Goal: Task Accomplishment & Management: Use online tool/utility

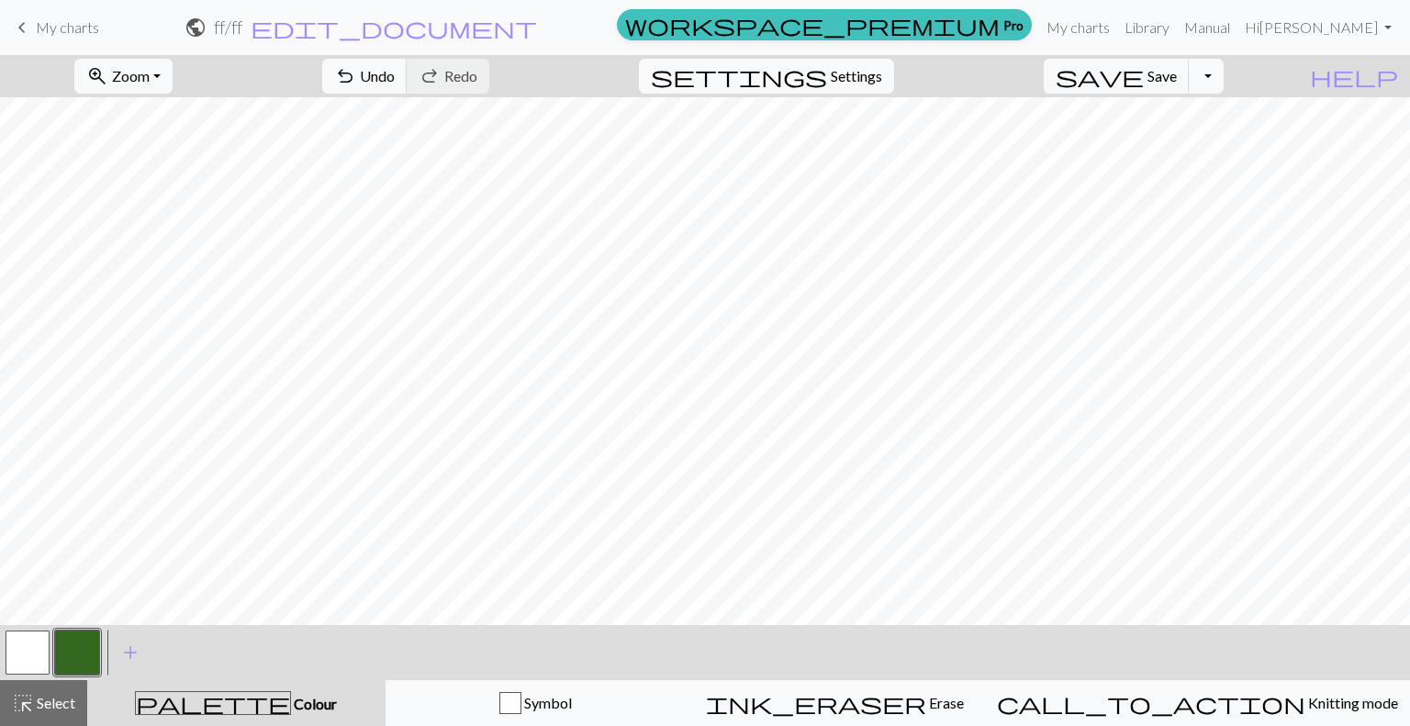
click at [188, 689] on button "palette Colour Colour" at bounding box center [236, 703] width 298 height 46
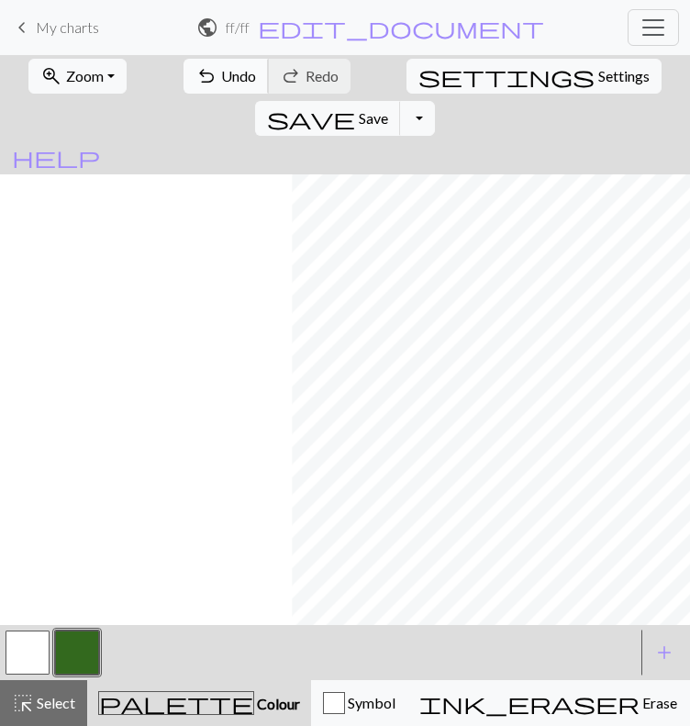
scroll to position [0, 293]
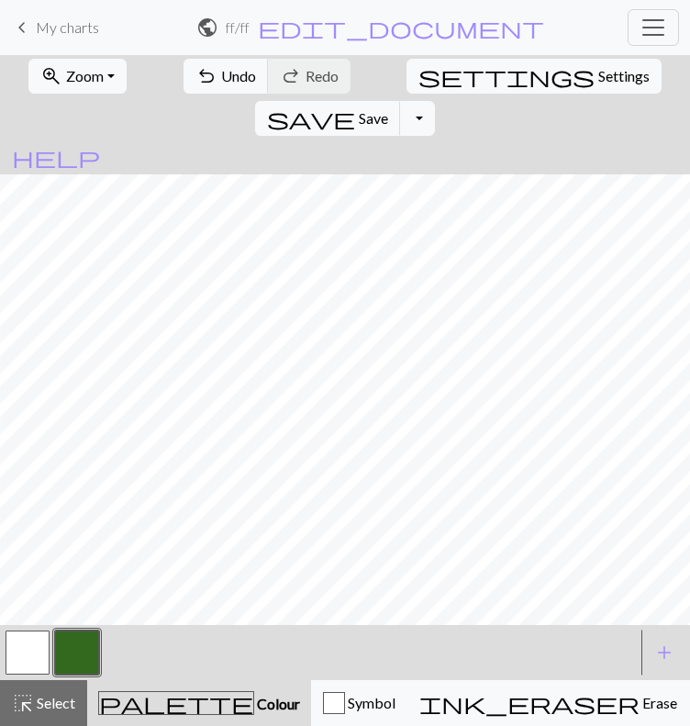
click at [30, 675] on button "button" at bounding box center [28, 652] width 44 height 44
click at [60, 675] on button "button" at bounding box center [77, 652] width 44 height 44
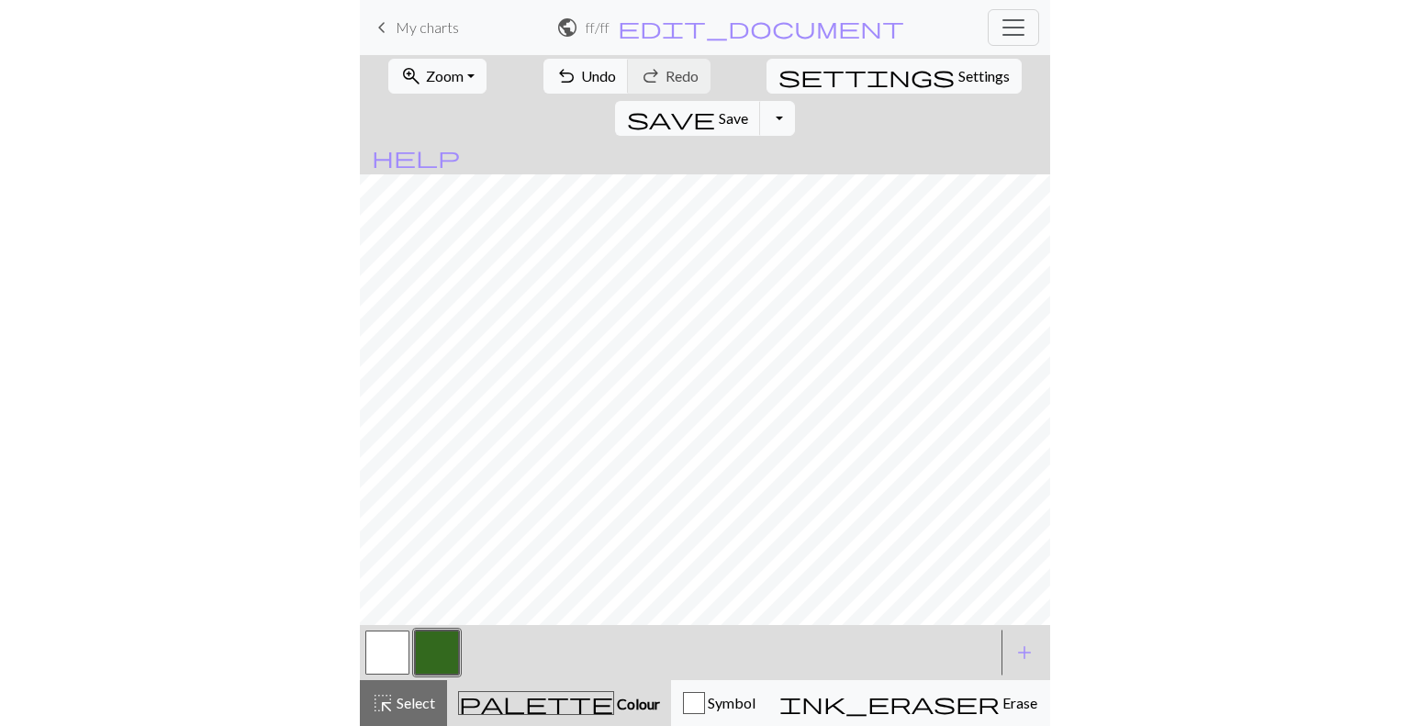
scroll to position [0, 59]
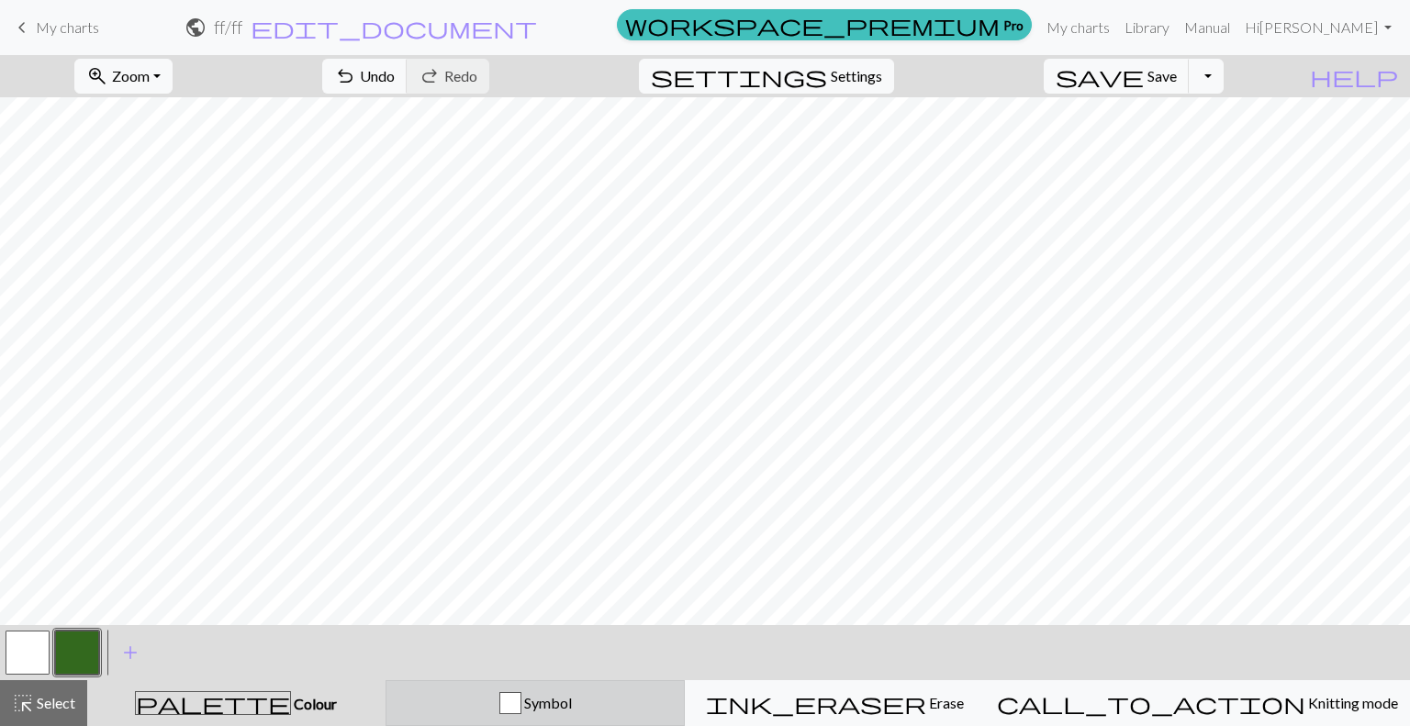
click at [515, 698] on div "Symbol" at bounding box center [535, 703] width 276 height 22
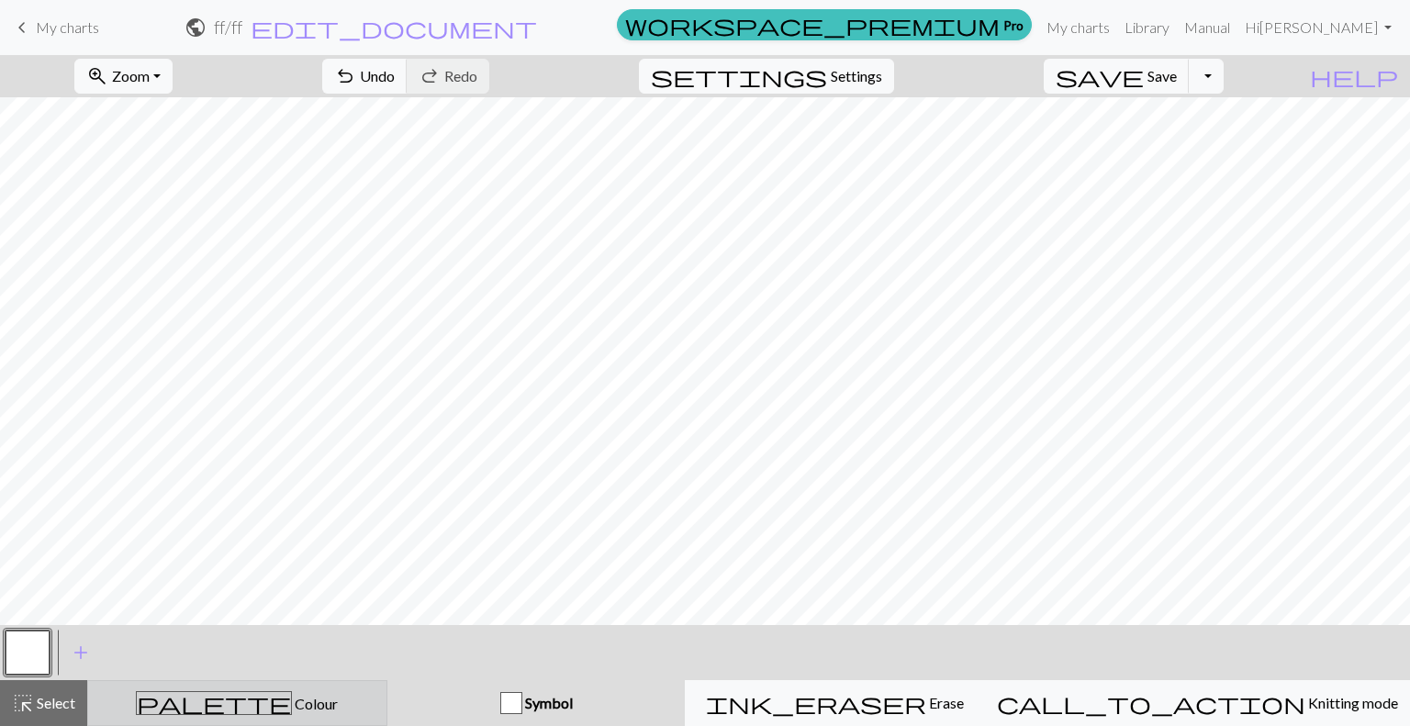
click at [292, 699] on span "Colour" at bounding box center [315, 703] width 46 height 17
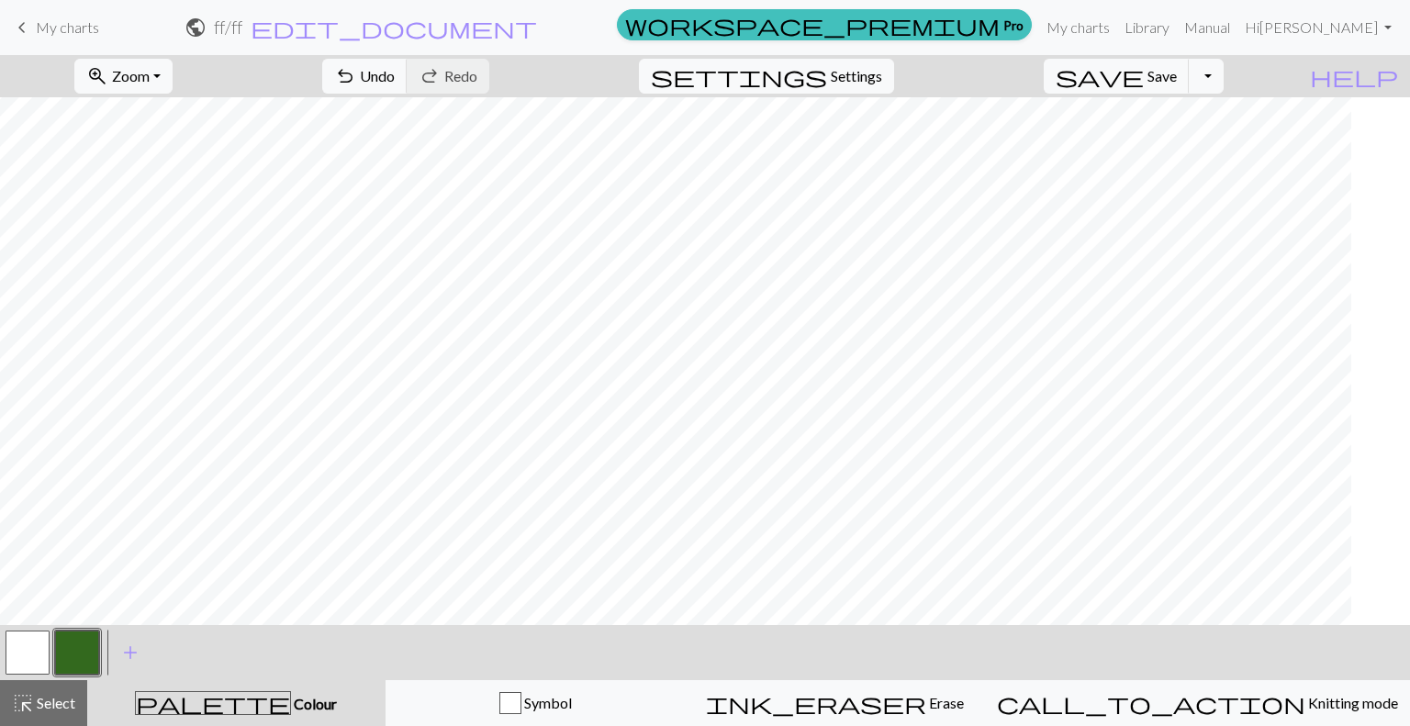
scroll to position [0, 0]
click at [897, 688] on button "ink_eraser Erase Erase" at bounding box center [835, 703] width 300 height 46
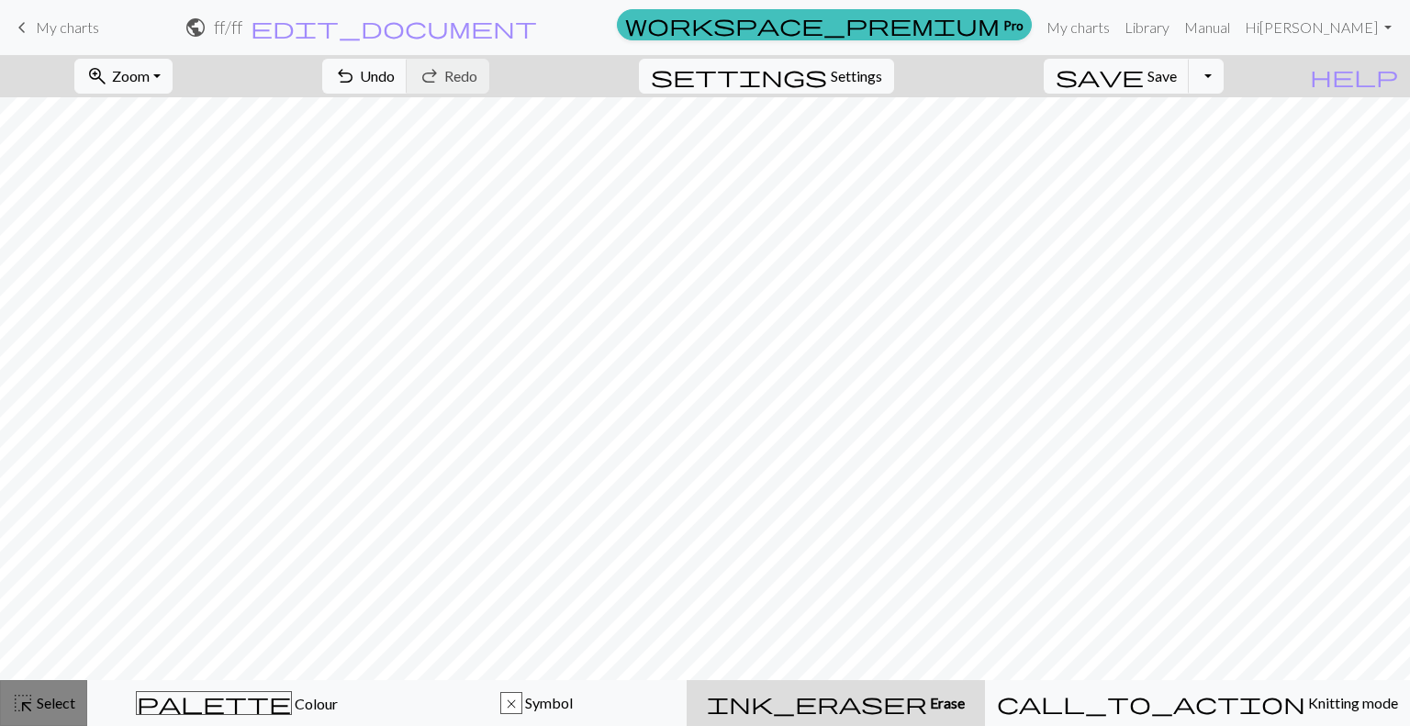
click at [13, 709] on span "highlight_alt" at bounding box center [23, 703] width 22 height 26
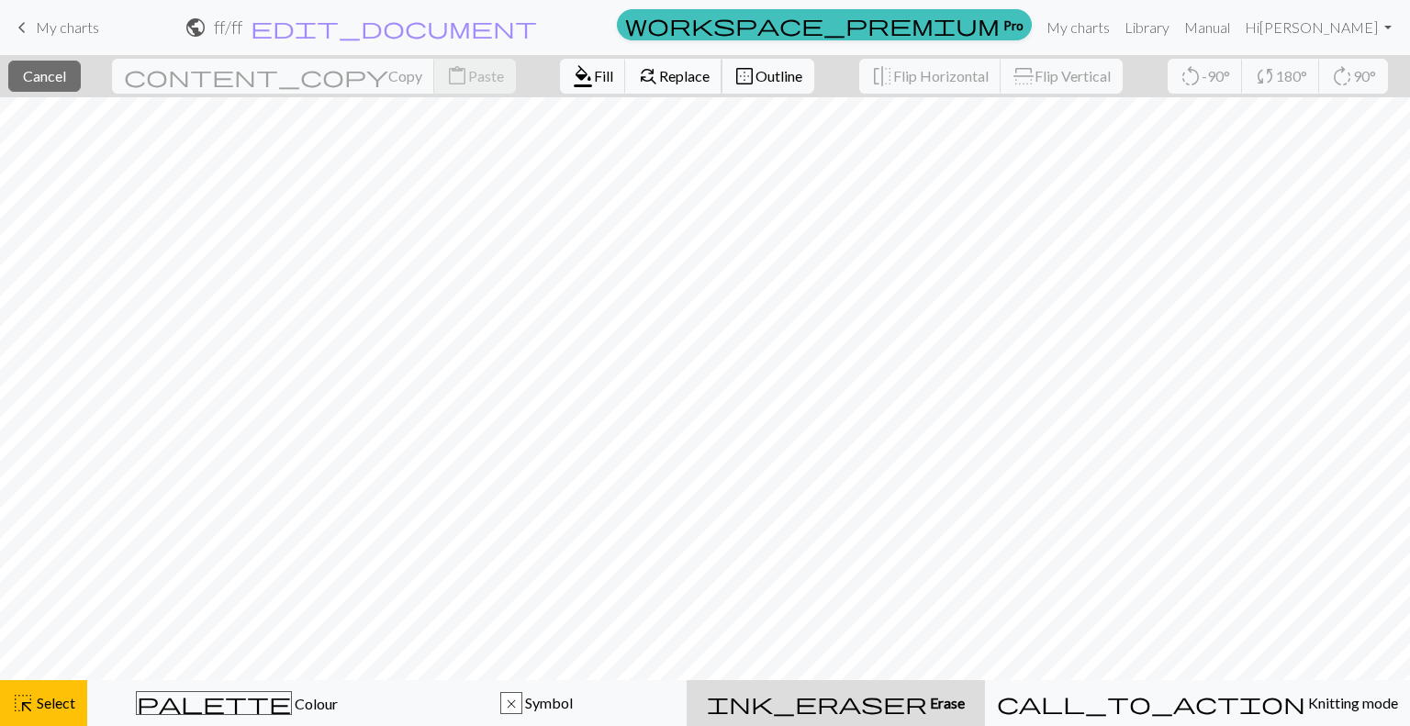
click at [637, 84] on span "find_replace" at bounding box center [648, 76] width 22 height 26
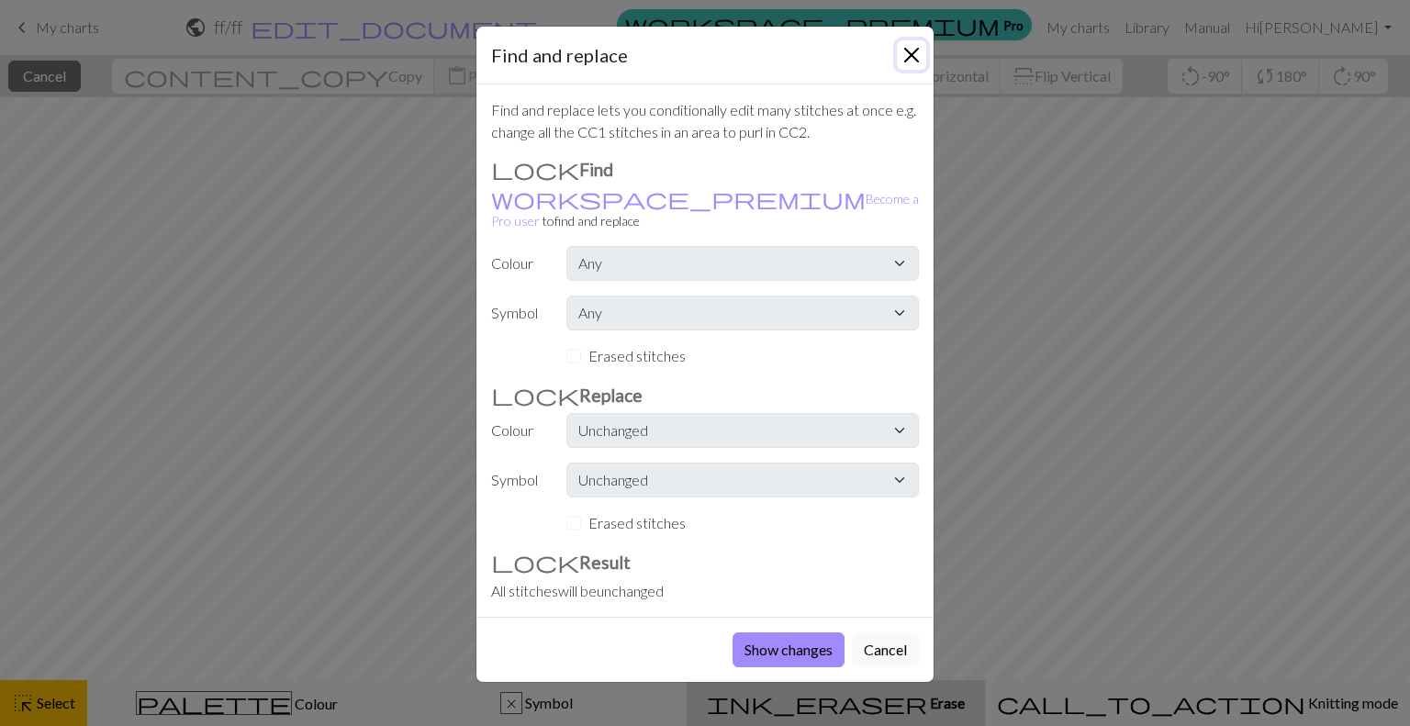
click at [909, 43] on button "Close" at bounding box center [911, 54] width 29 height 29
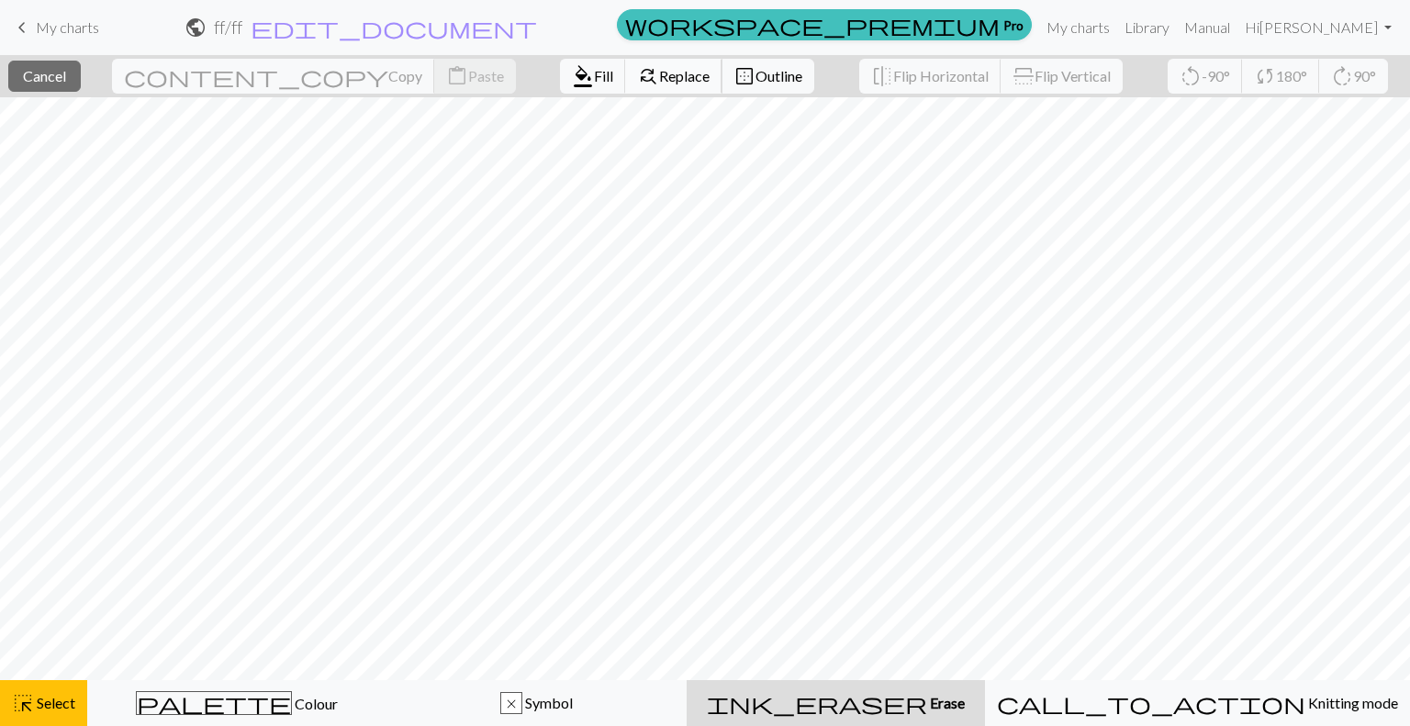
click at [659, 81] on span "Replace" at bounding box center [684, 75] width 50 height 17
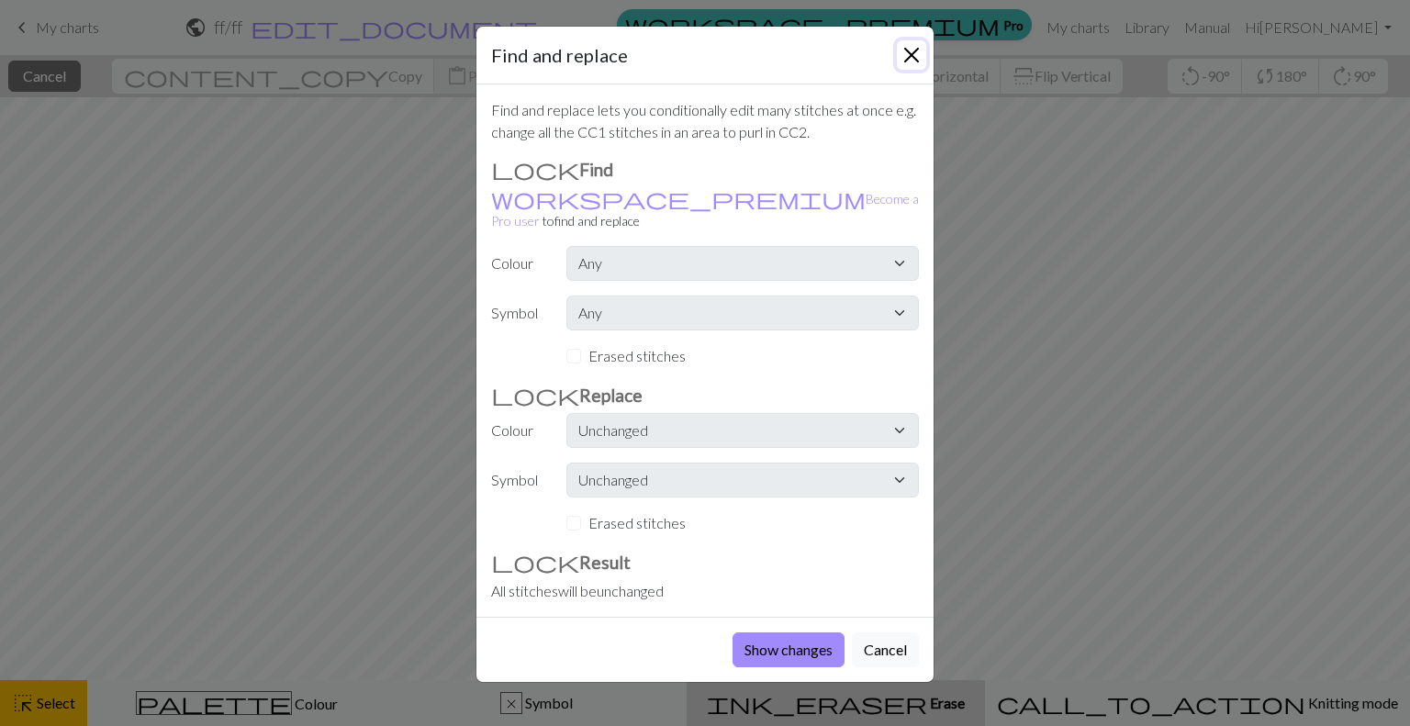
click at [909, 50] on button "Close" at bounding box center [911, 54] width 29 height 29
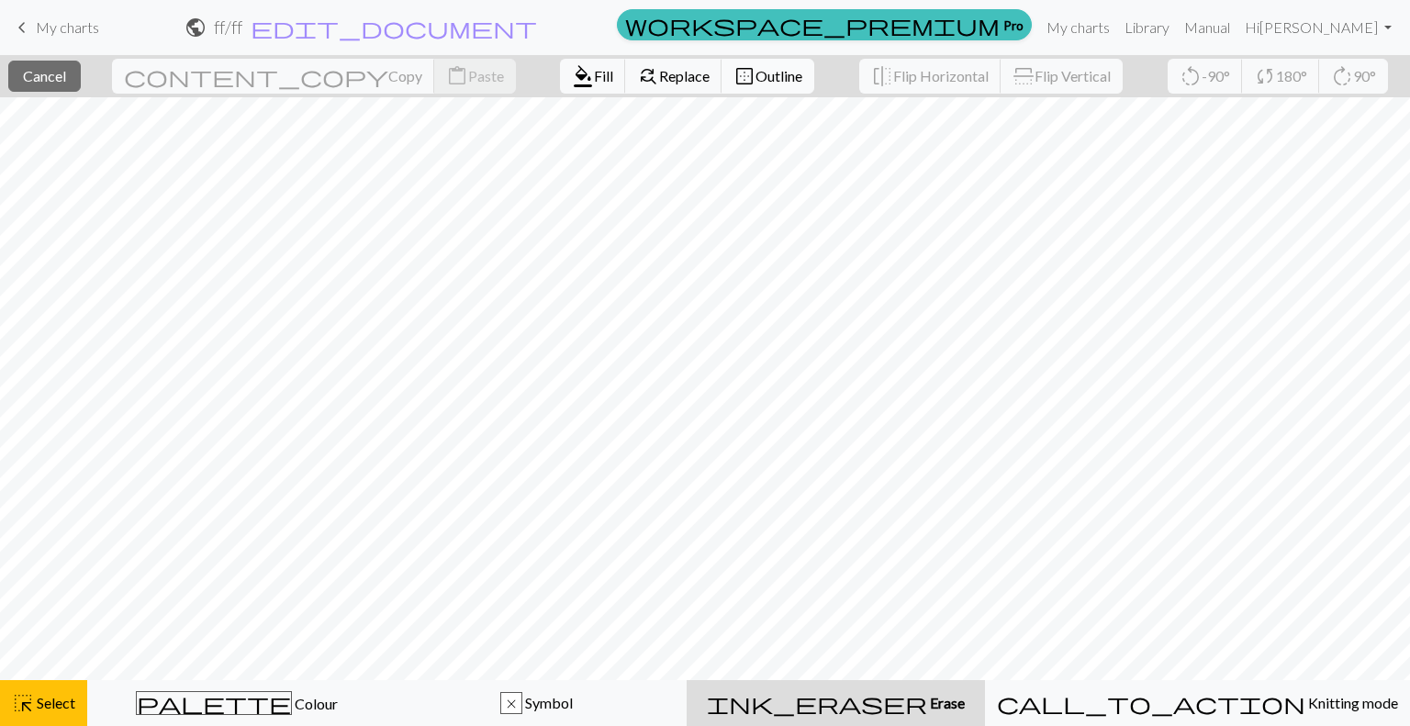
click at [755, 73] on span "Outline" at bounding box center [778, 75] width 47 height 17
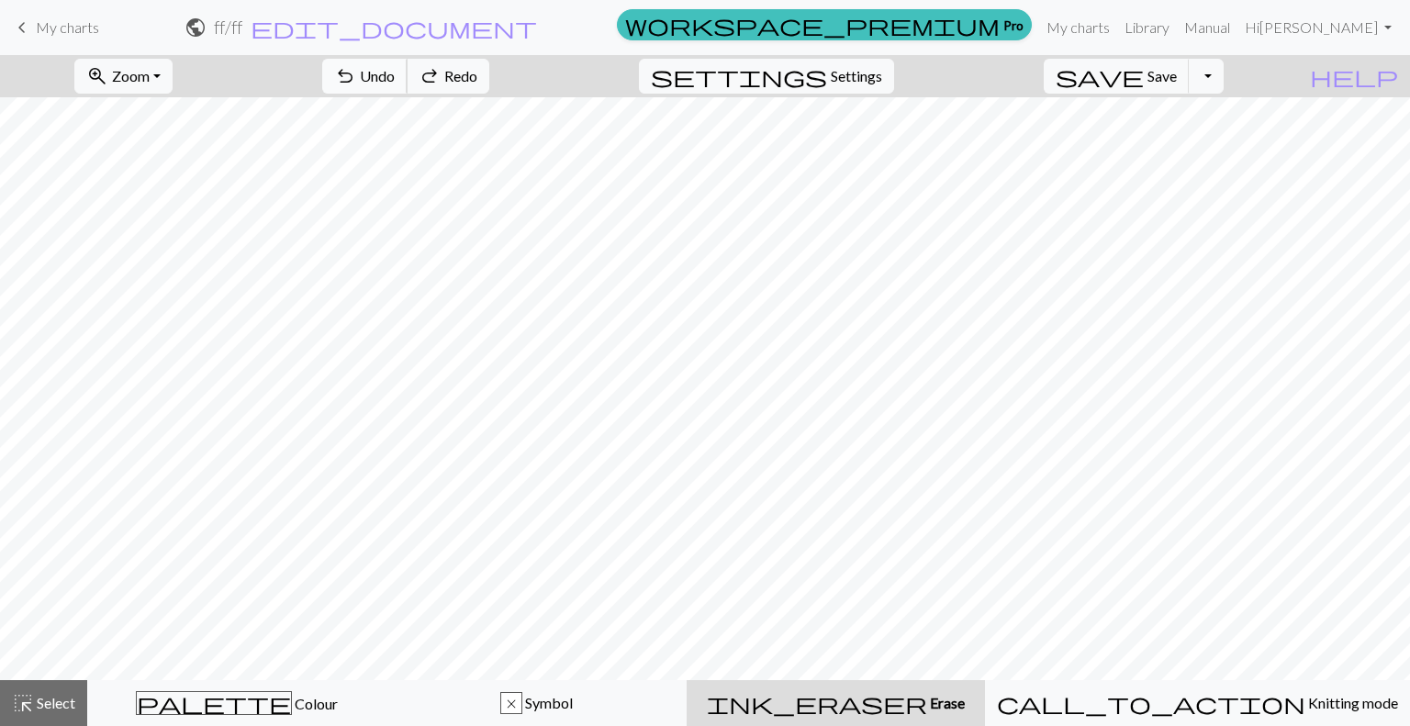
click at [395, 74] on span "Undo" at bounding box center [377, 75] width 35 height 17
click at [34, 700] on span "Select" at bounding box center [54, 702] width 41 height 17
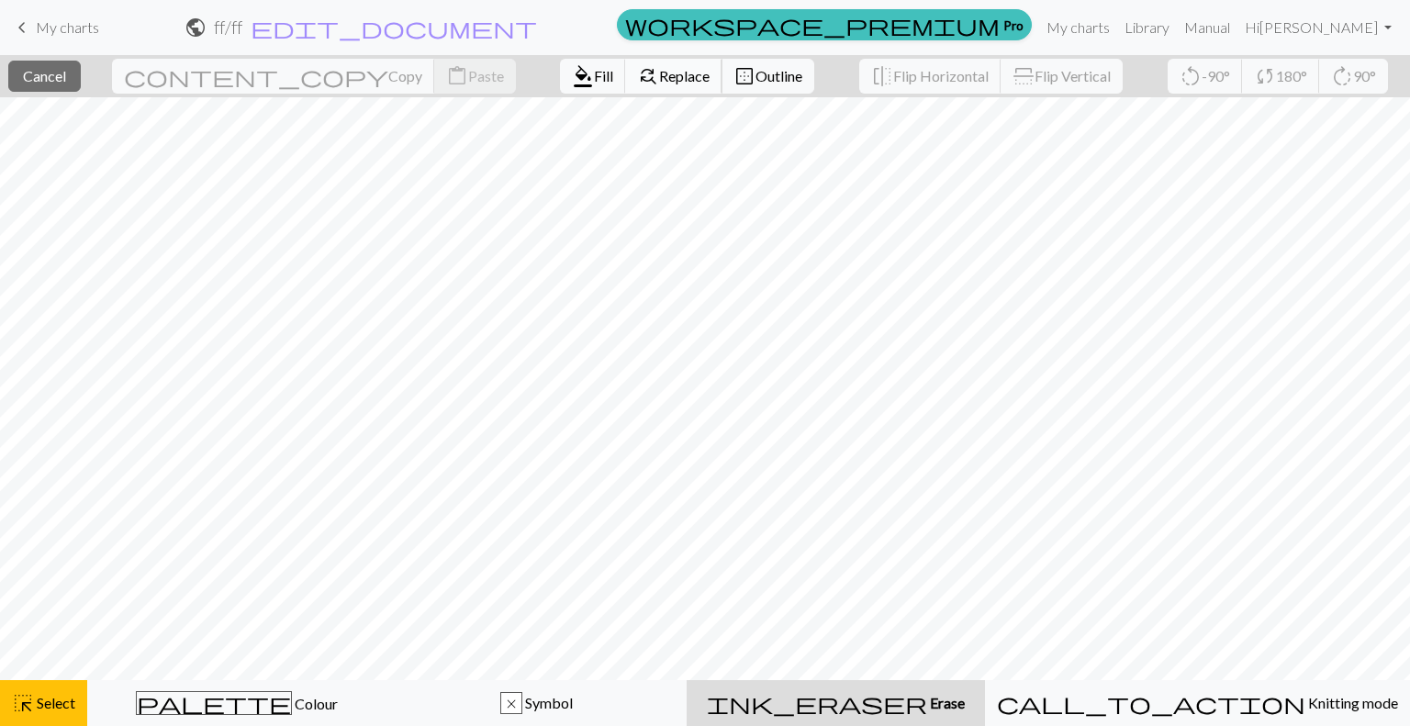
click at [637, 81] on span "find_replace" at bounding box center [648, 76] width 22 height 26
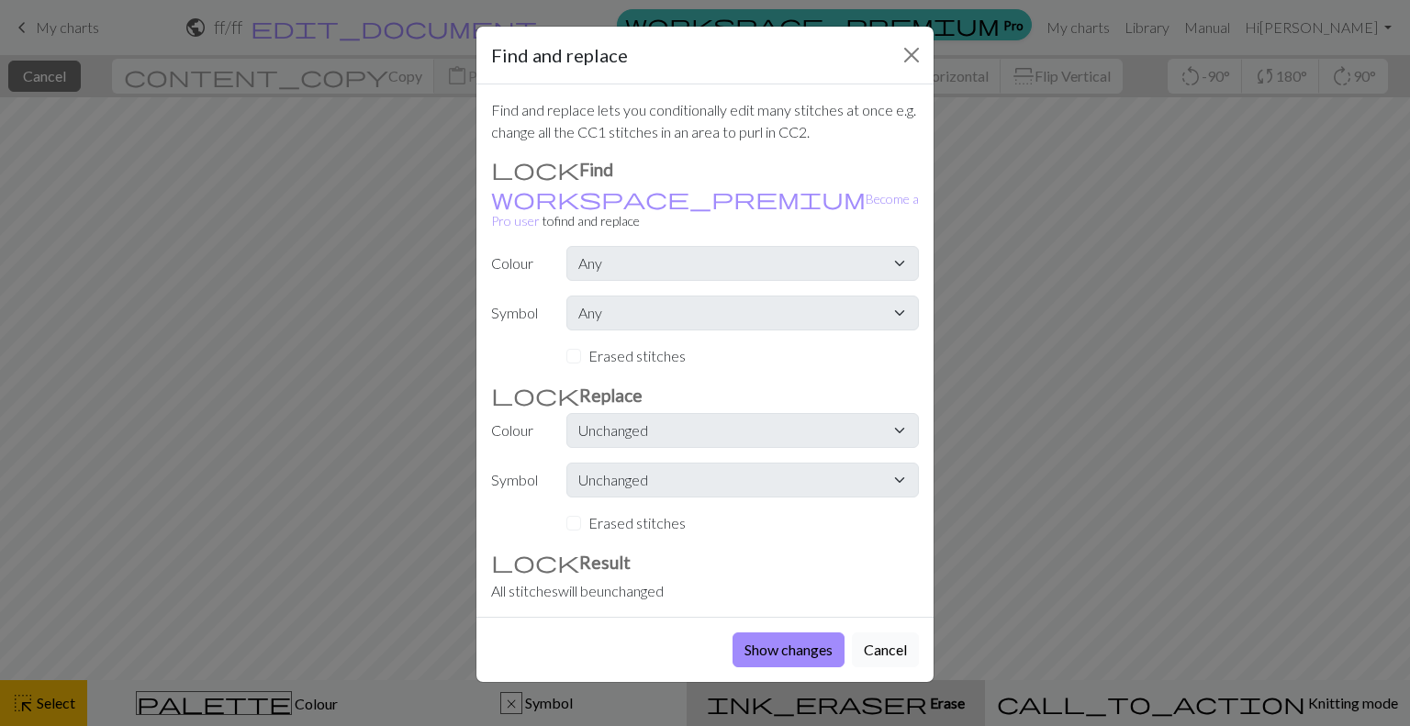
click at [873, 632] on button "Cancel" at bounding box center [885, 649] width 67 height 35
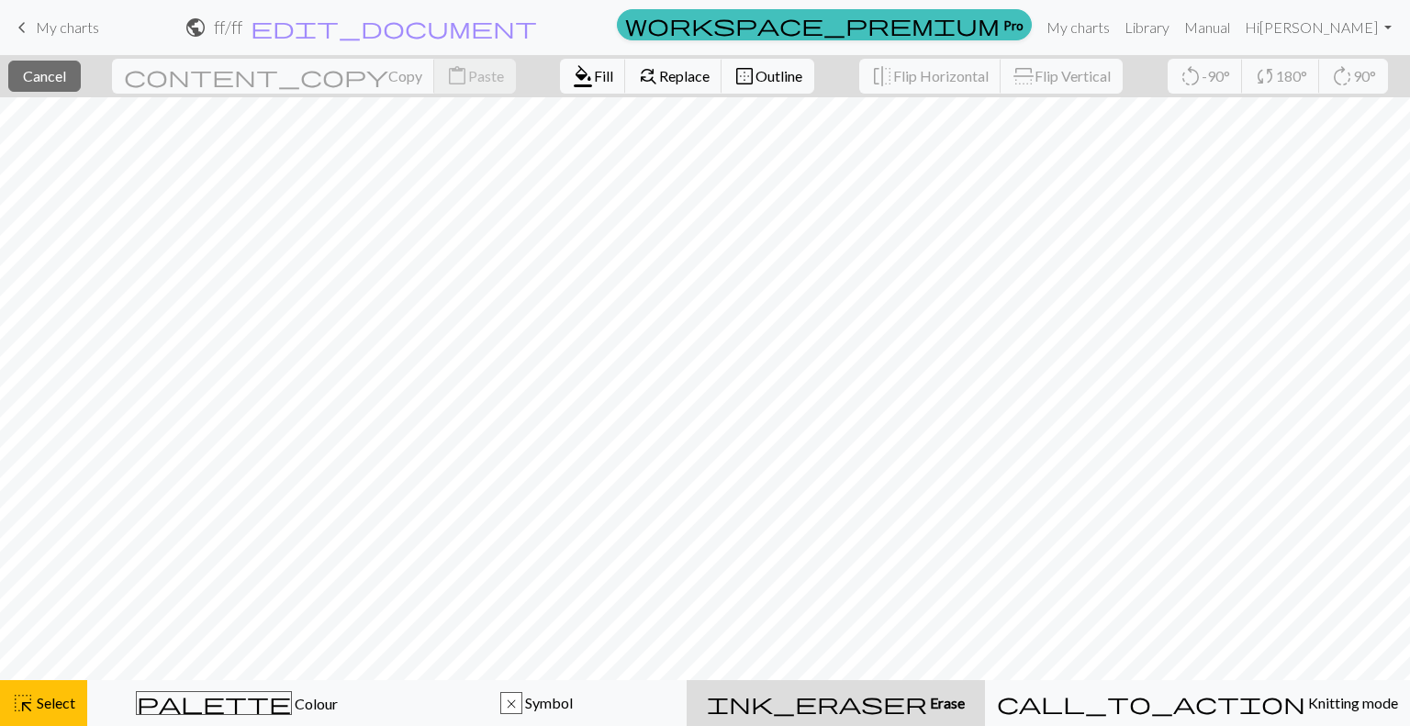
click at [61, 26] on span "My charts" at bounding box center [67, 26] width 63 height 17
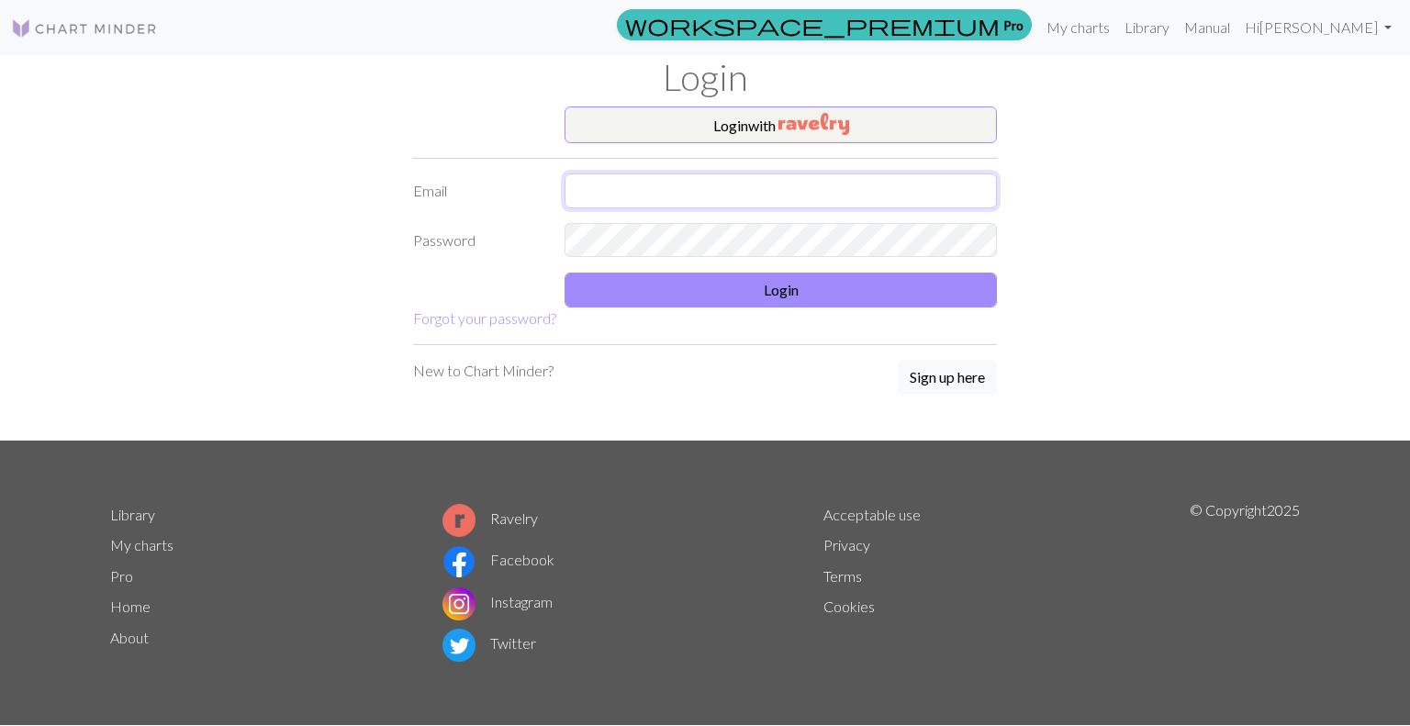
type input "laurafernandezwriting@gmail.com"
click at [697, 288] on button "Login" at bounding box center [780, 290] width 432 height 35
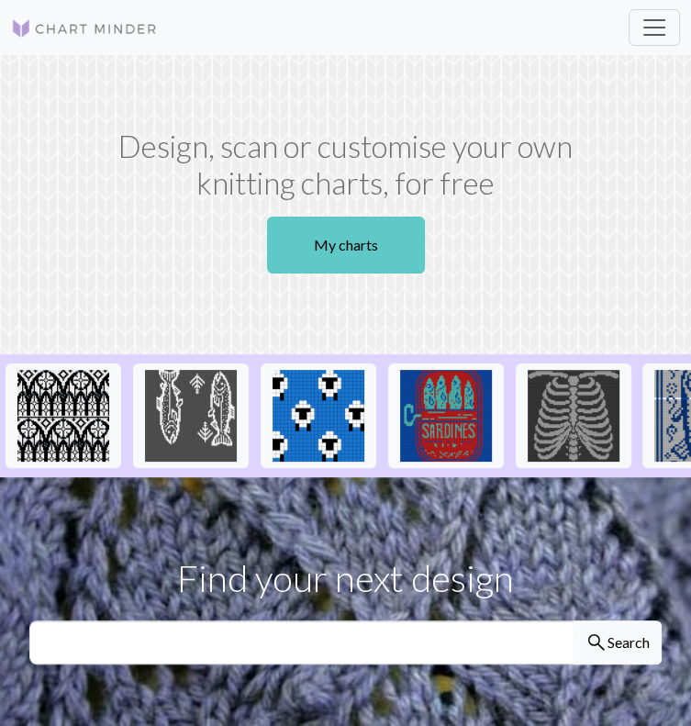
click at [296, 273] on link "My charts" at bounding box center [346, 245] width 158 height 57
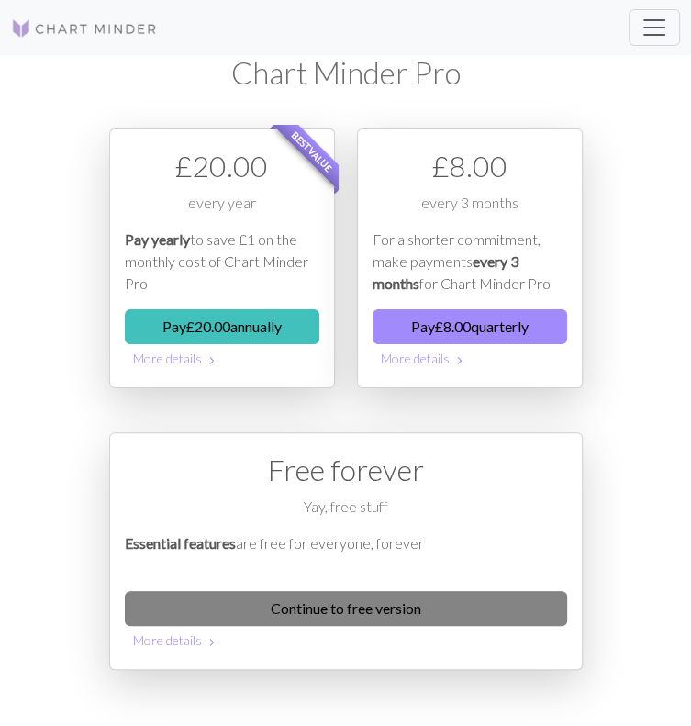
click at [558, 591] on link "Continue to free version" at bounding box center [346, 608] width 442 height 35
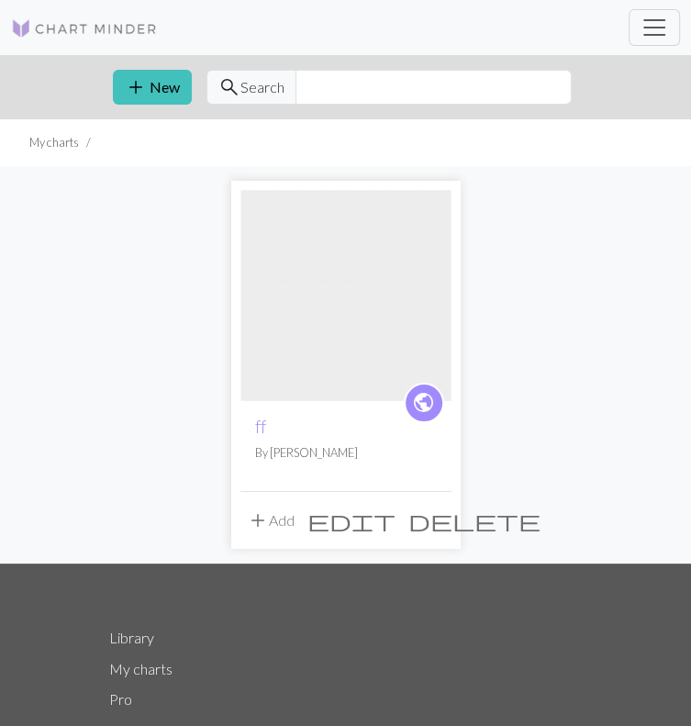
click at [431, 526] on span "delete" at bounding box center [474, 521] width 132 height 26
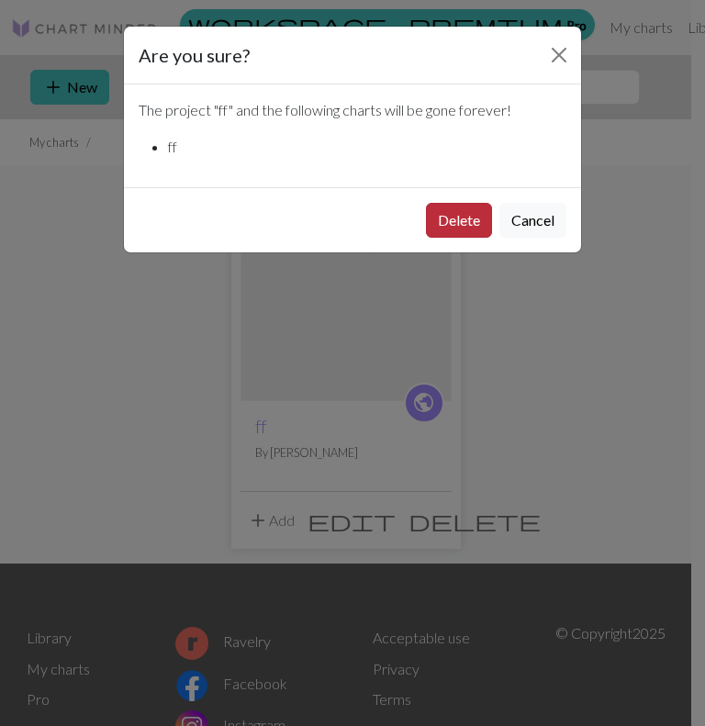
click at [447, 223] on button "Delete" at bounding box center [459, 220] width 66 height 35
click at [465, 230] on button "Delete" at bounding box center [459, 220] width 66 height 35
click at [462, 208] on button "Delete" at bounding box center [459, 220] width 66 height 35
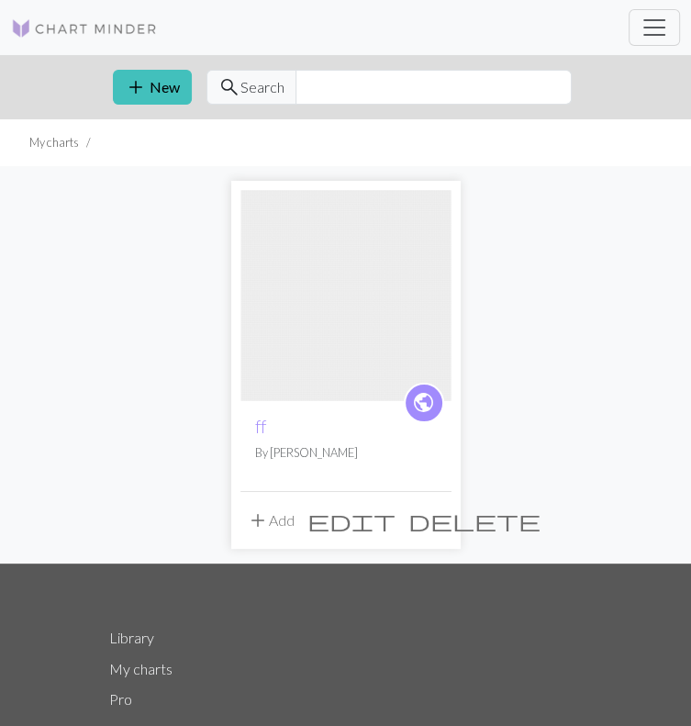
click at [436, 528] on span "delete" at bounding box center [474, 521] width 132 height 26
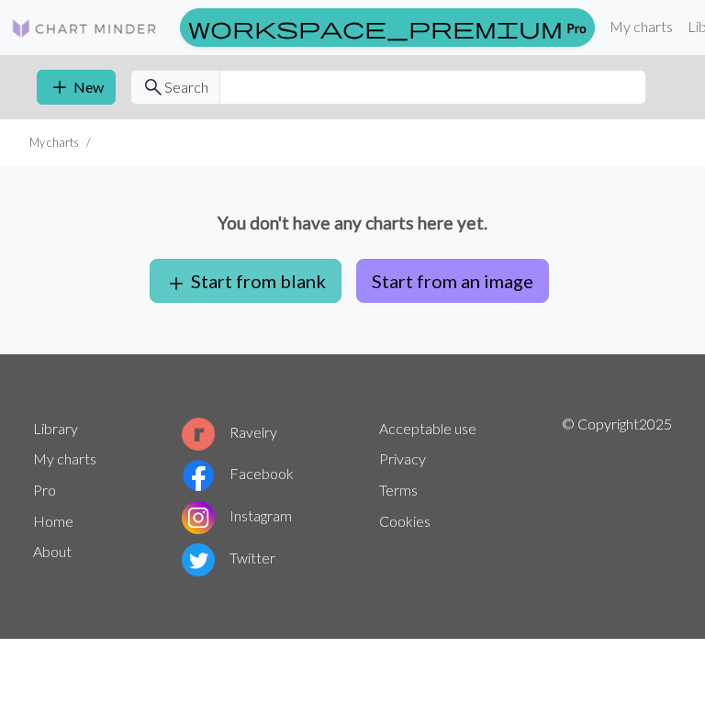
click at [304, 285] on button "add Start from blank" at bounding box center [246, 281] width 192 height 44
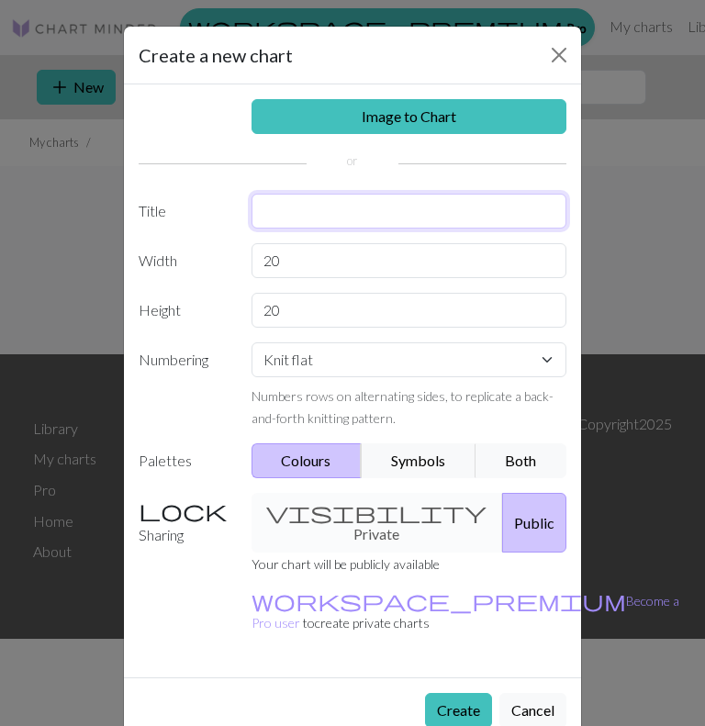
click at [284, 194] on input "text" at bounding box center [409, 211] width 316 height 35
type input "fastfash"
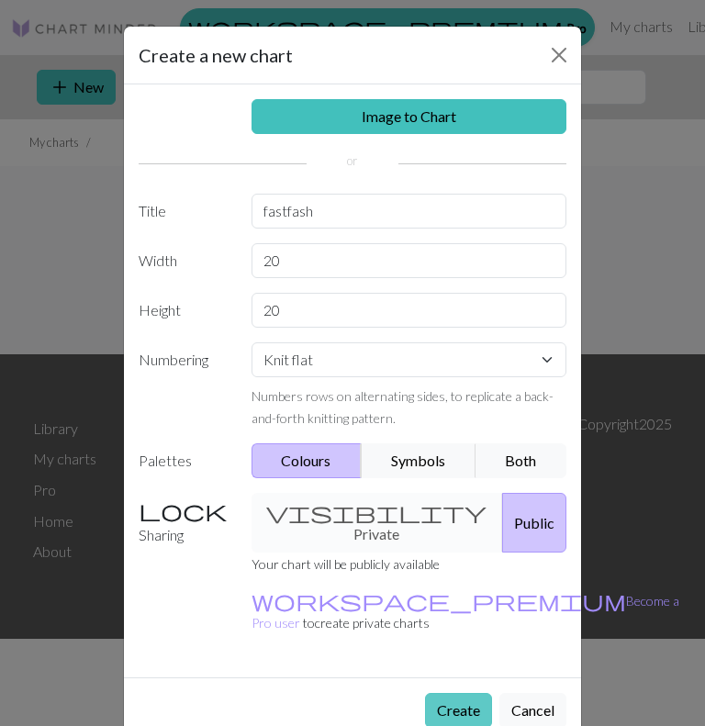
click at [444, 693] on button "Create" at bounding box center [458, 710] width 67 height 35
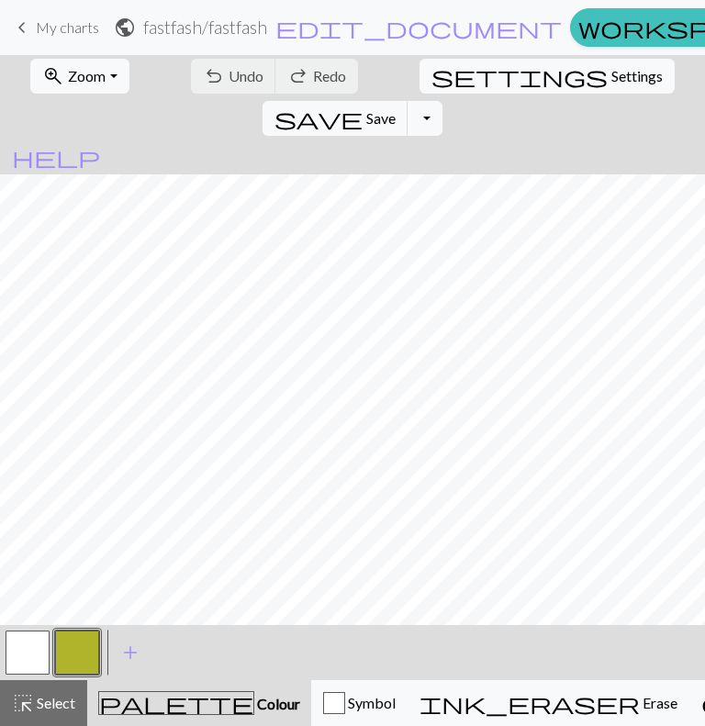
click at [89, 646] on button "button" at bounding box center [77, 652] width 44 height 44
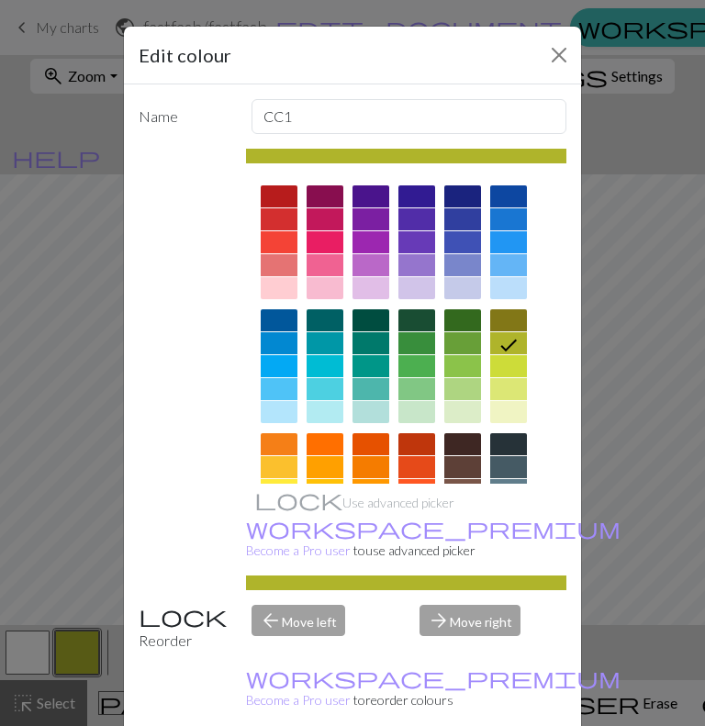
click at [462, 318] on div at bounding box center [462, 320] width 37 height 22
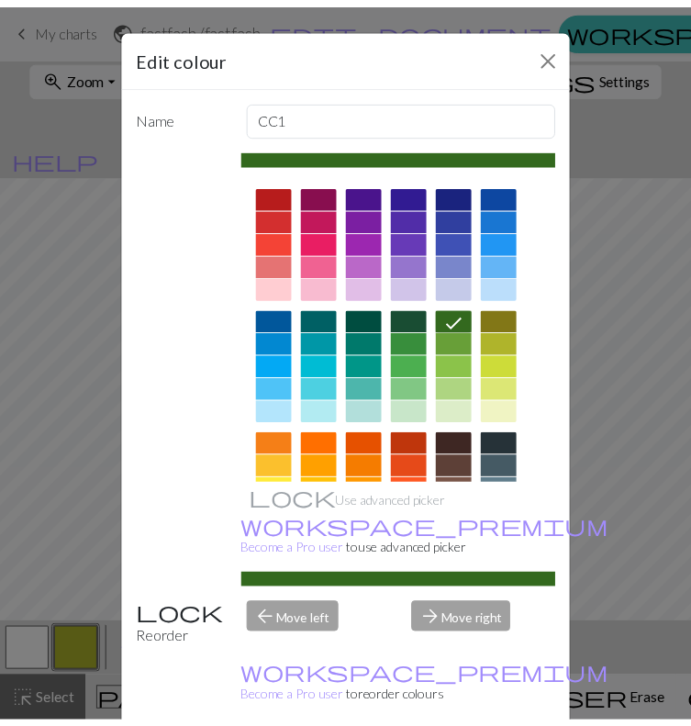
scroll to position [207, 0]
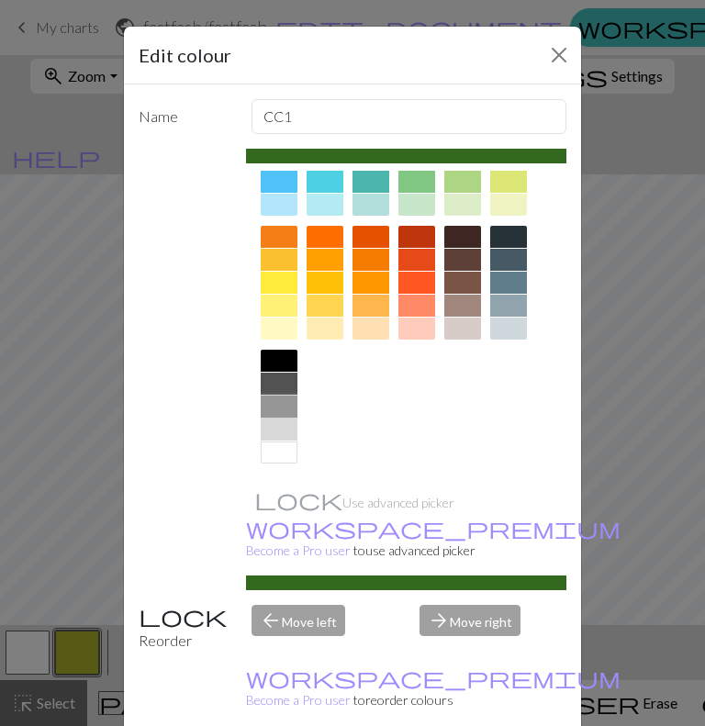
click at [273, 410] on div at bounding box center [279, 407] width 37 height 22
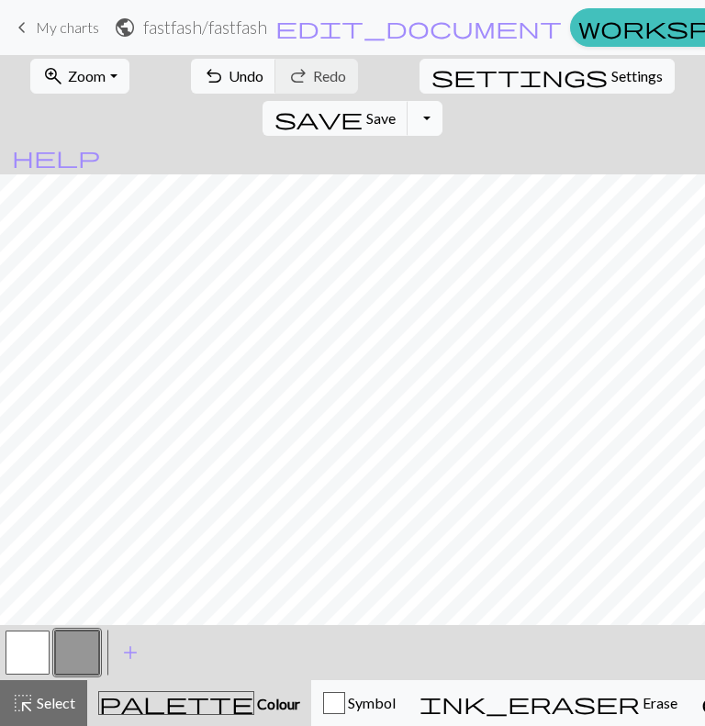
click at [442, 101] on button "Toggle Dropdown" at bounding box center [424, 118] width 35 height 35
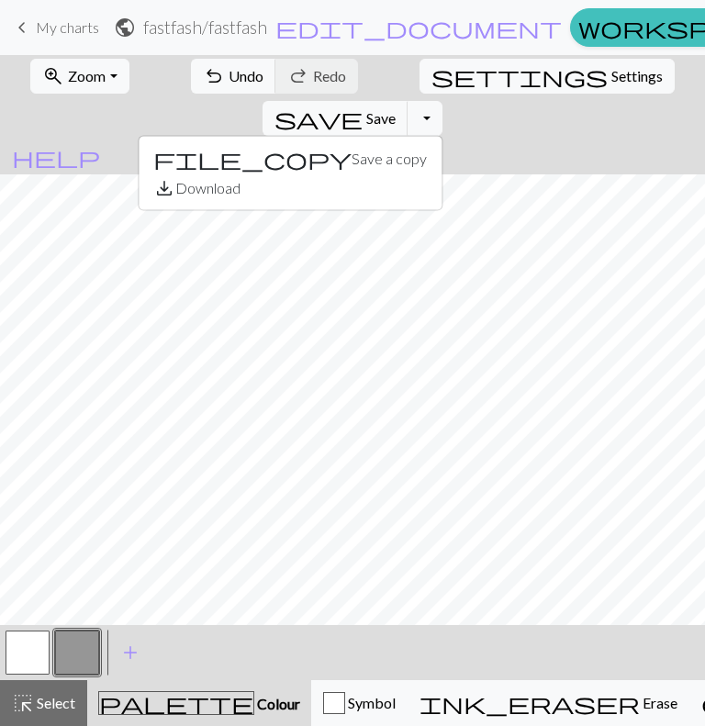
click at [39, 29] on span "My charts" at bounding box center [67, 26] width 63 height 17
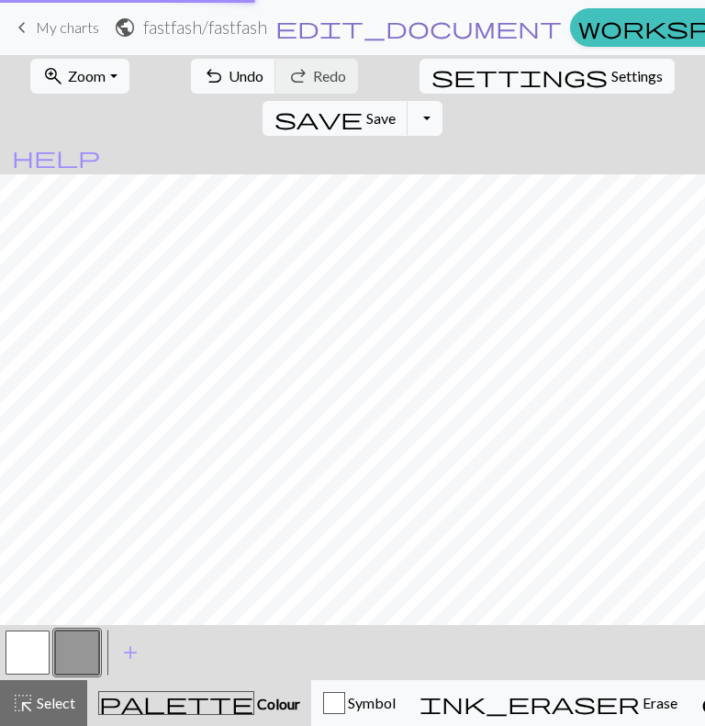
click at [307, 25] on span "edit_document" at bounding box center [418, 28] width 286 height 26
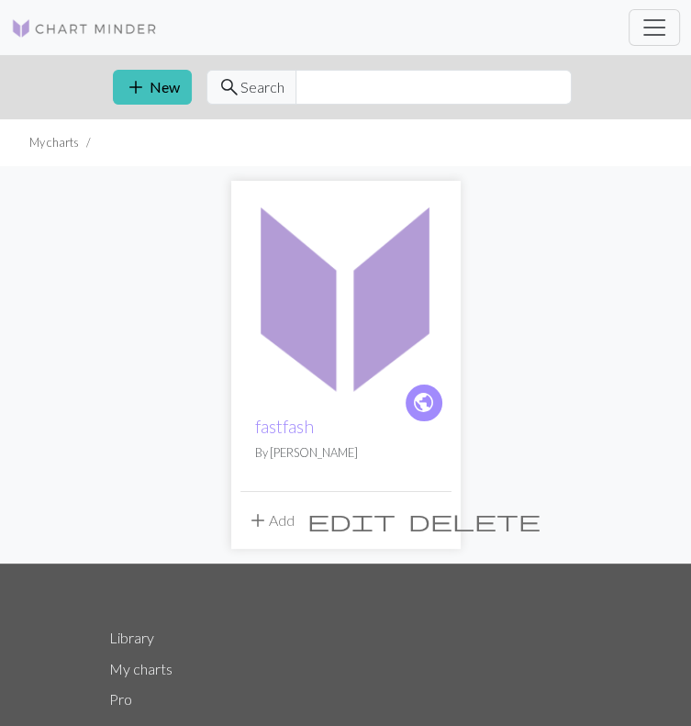
click at [433, 521] on span "delete" at bounding box center [474, 521] width 132 height 26
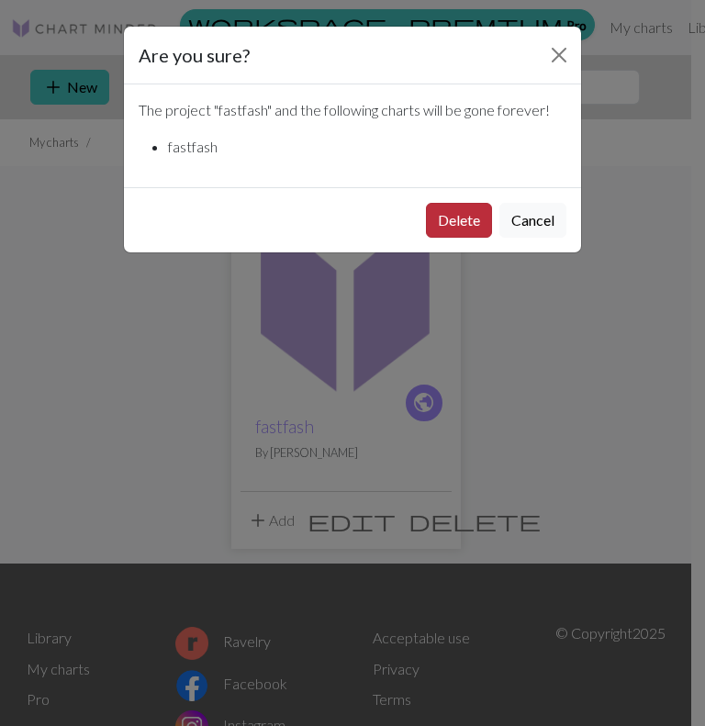
click at [478, 211] on button "Delete" at bounding box center [459, 220] width 66 height 35
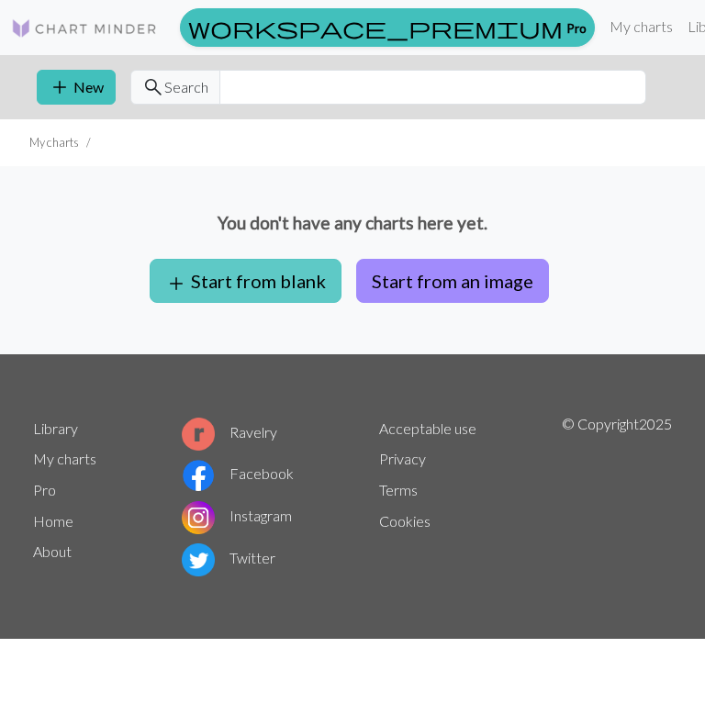
click at [277, 271] on button "add Start from blank" at bounding box center [246, 281] width 192 height 44
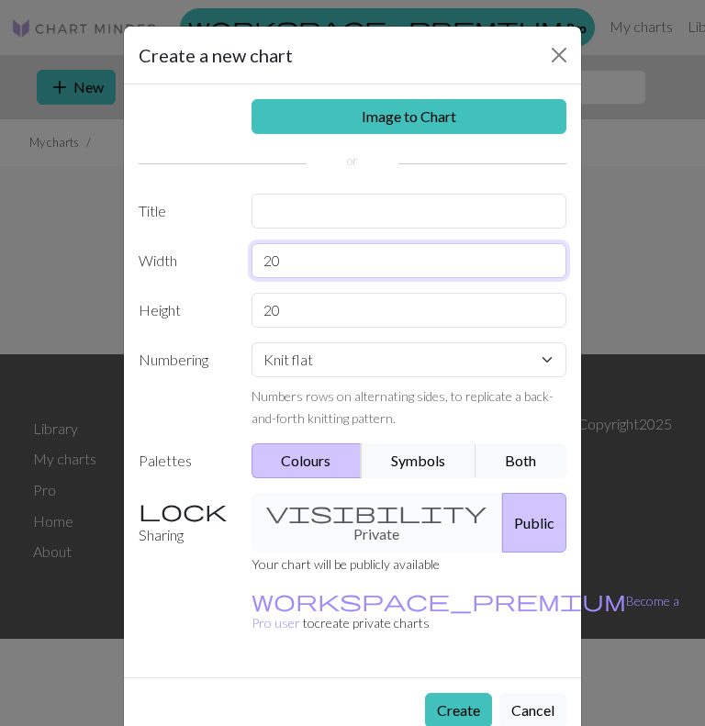
click at [351, 266] on input "20" at bounding box center [409, 260] width 316 height 35
type input "2"
type input "100"
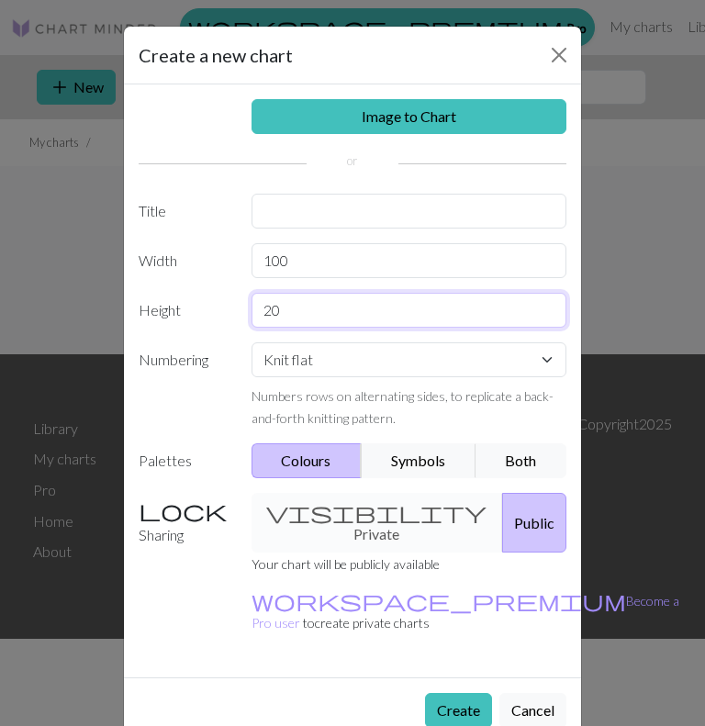
click at [335, 300] on input "20" at bounding box center [409, 310] width 316 height 35
type input "2"
type input "100"
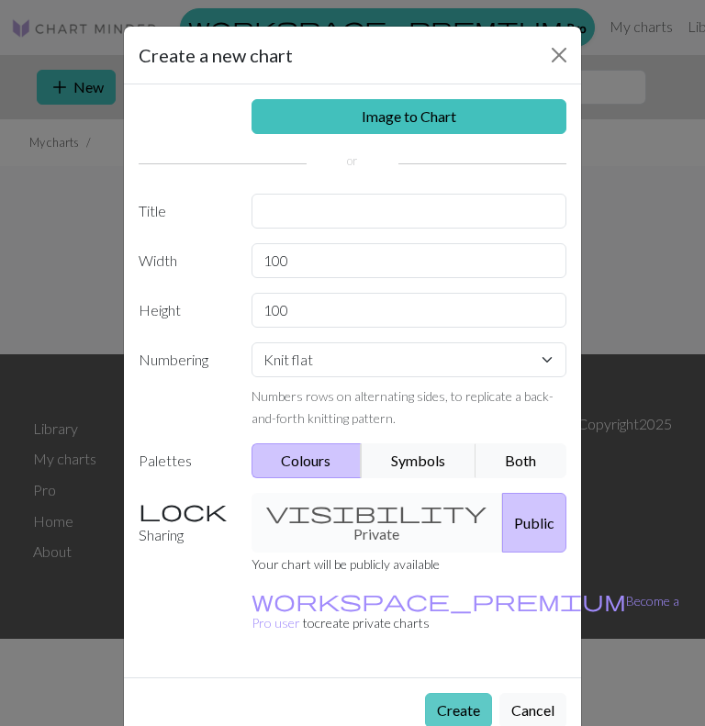
click at [464, 693] on button "Create" at bounding box center [458, 710] width 67 height 35
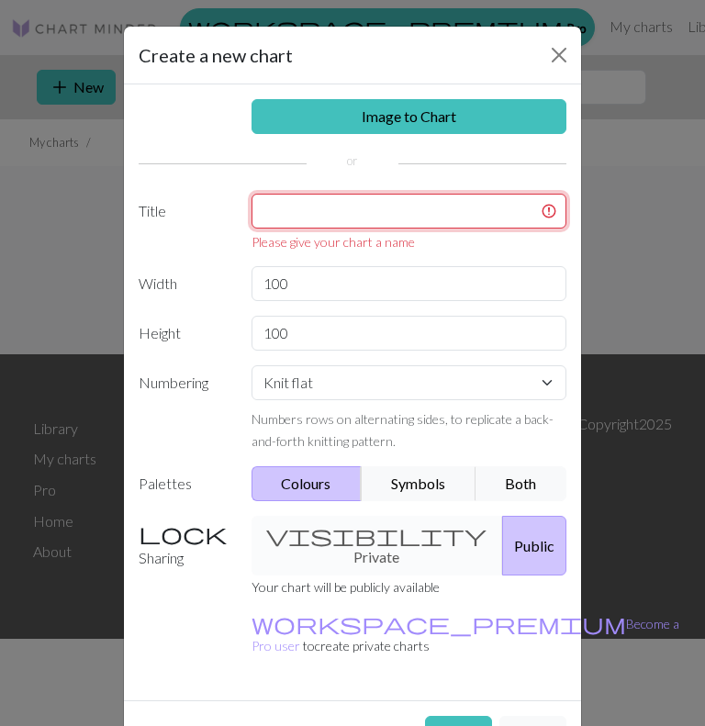
click at [360, 212] on input "text" at bounding box center [409, 211] width 316 height 35
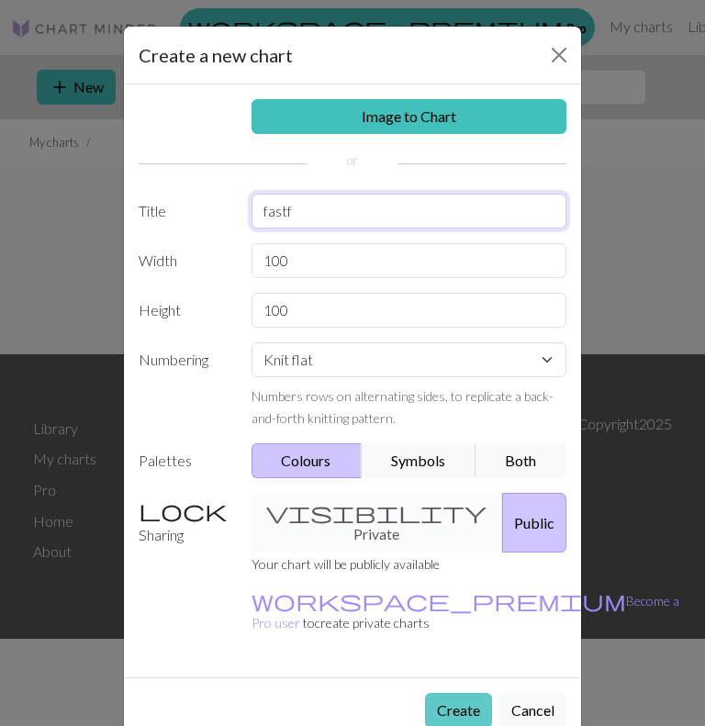
type input "fastf"
click at [475, 693] on button "Create" at bounding box center [458, 710] width 67 height 35
click at [447, 693] on button "Create" at bounding box center [458, 710] width 67 height 35
click at [453, 693] on button "Create" at bounding box center [458, 710] width 67 height 35
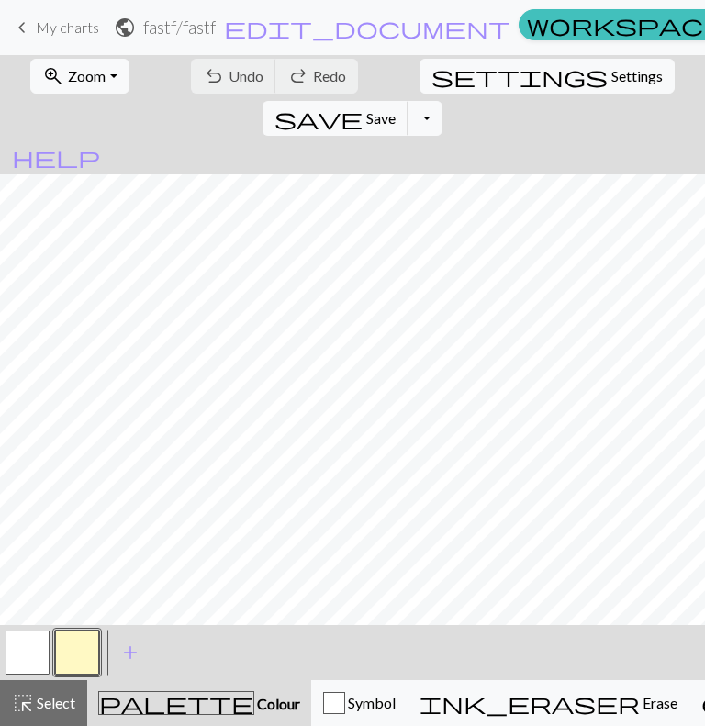
click at [81, 657] on button "button" at bounding box center [77, 652] width 44 height 44
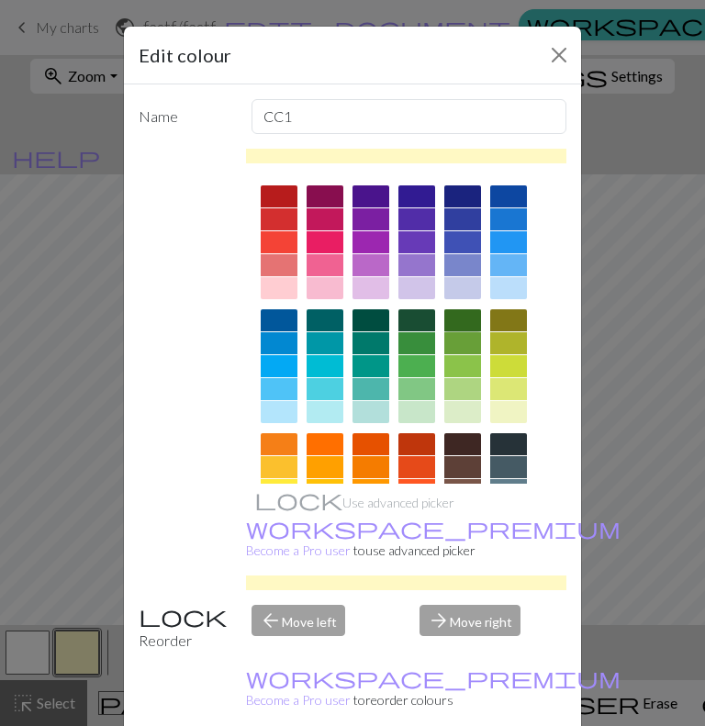
click at [444, 328] on div at bounding box center [462, 320] width 37 height 22
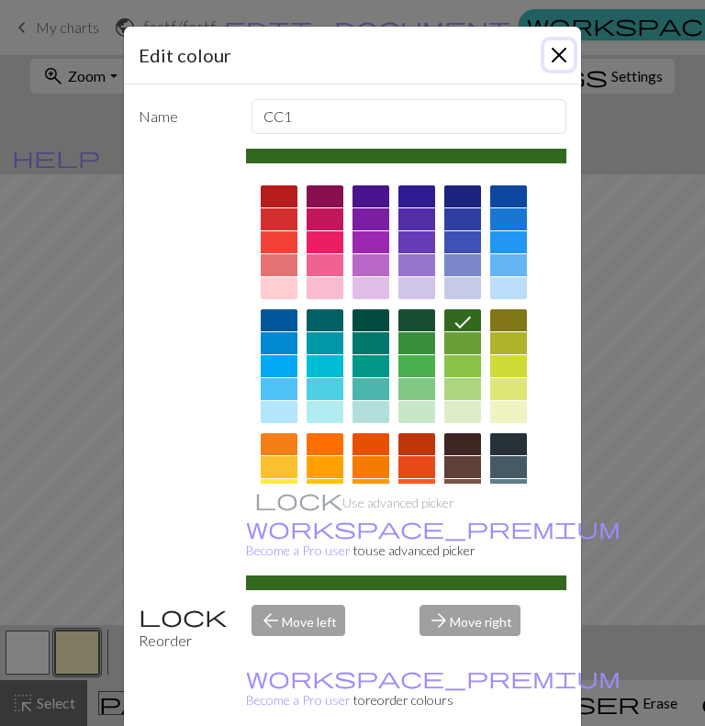
click at [557, 65] on button "Close" at bounding box center [558, 54] width 29 height 29
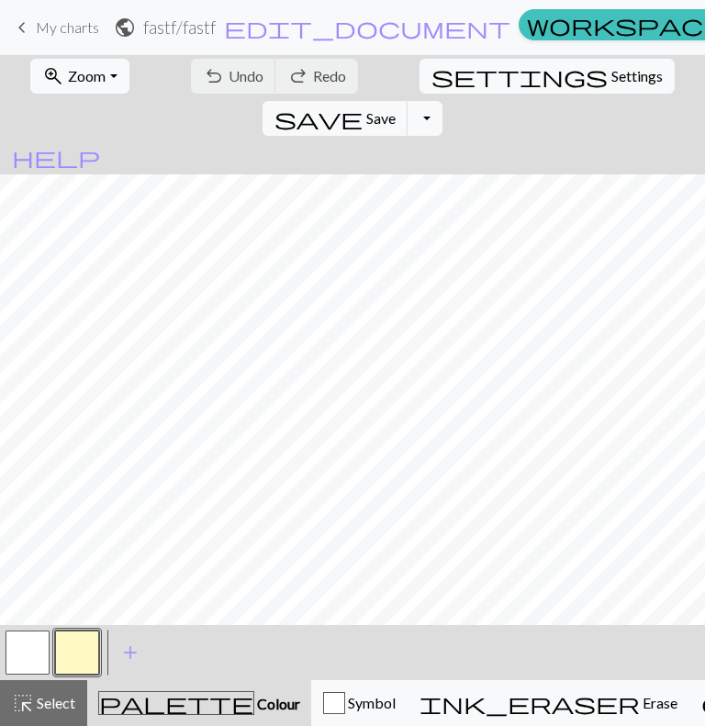
click at [88, 638] on button "button" at bounding box center [77, 652] width 44 height 44
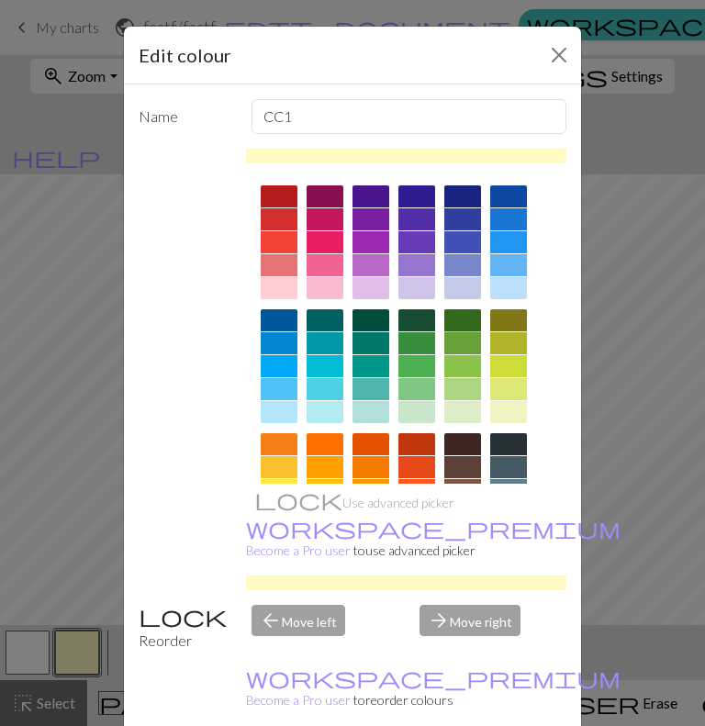
click at [452, 311] on div at bounding box center [462, 320] width 37 height 22
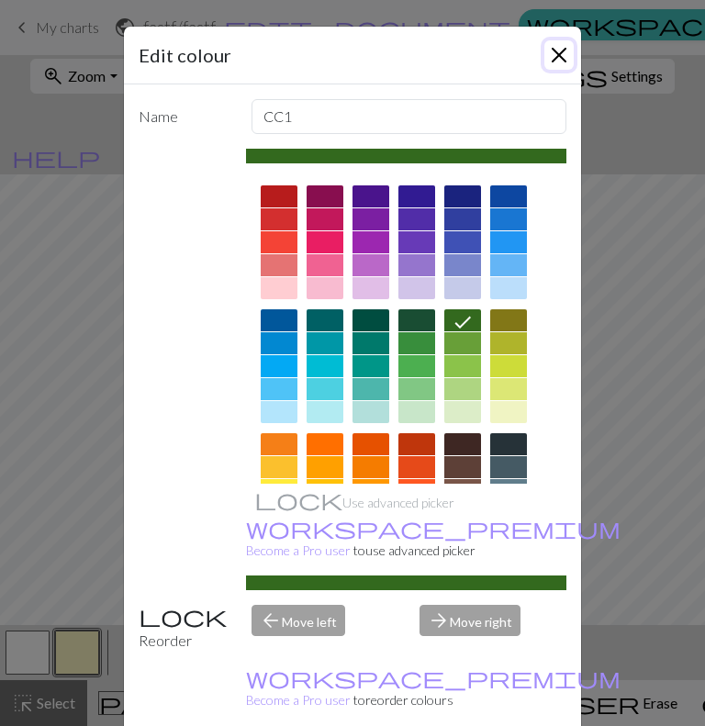
click at [558, 62] on button "Close" at bounding box center [558, 54] width 29 height 29
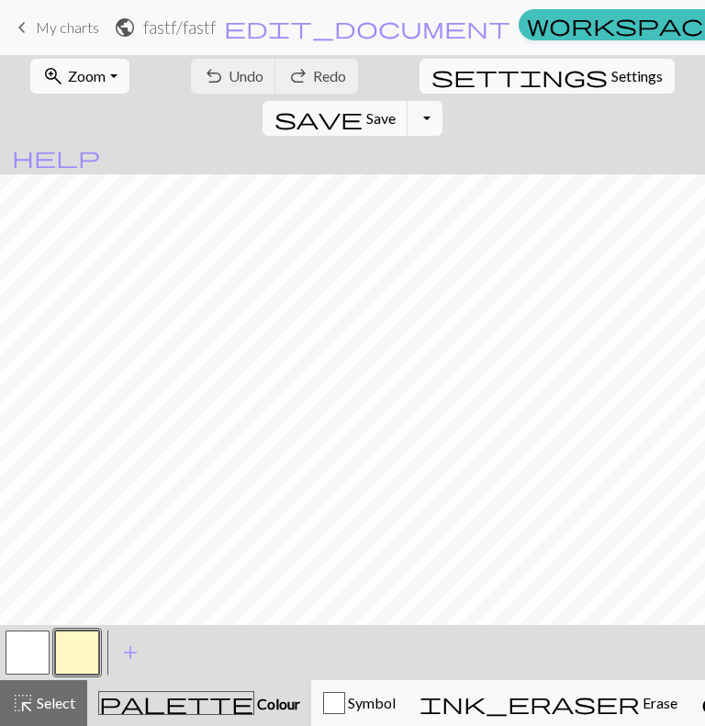
click at [73, 653] on button "button" at bounding box center [77, 652] width 44 height 44
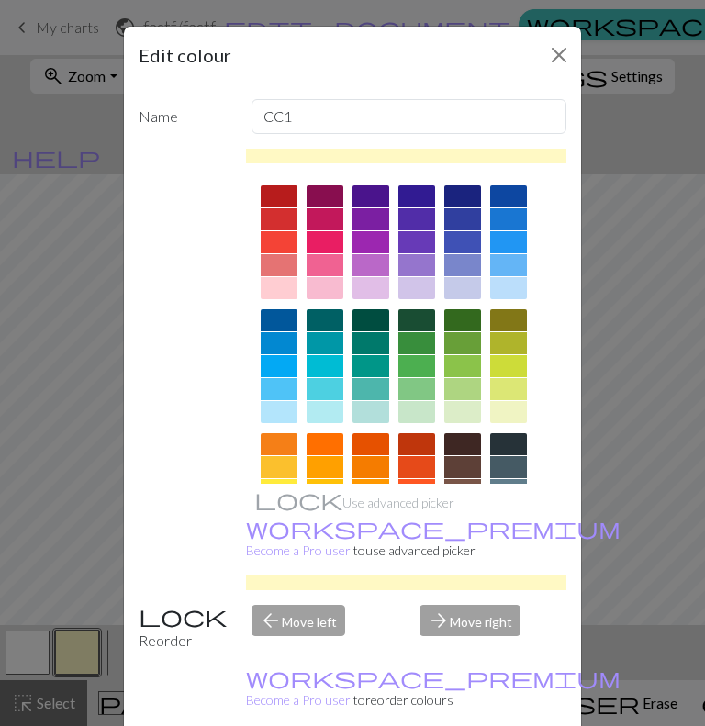
scroll to position [207, 0]
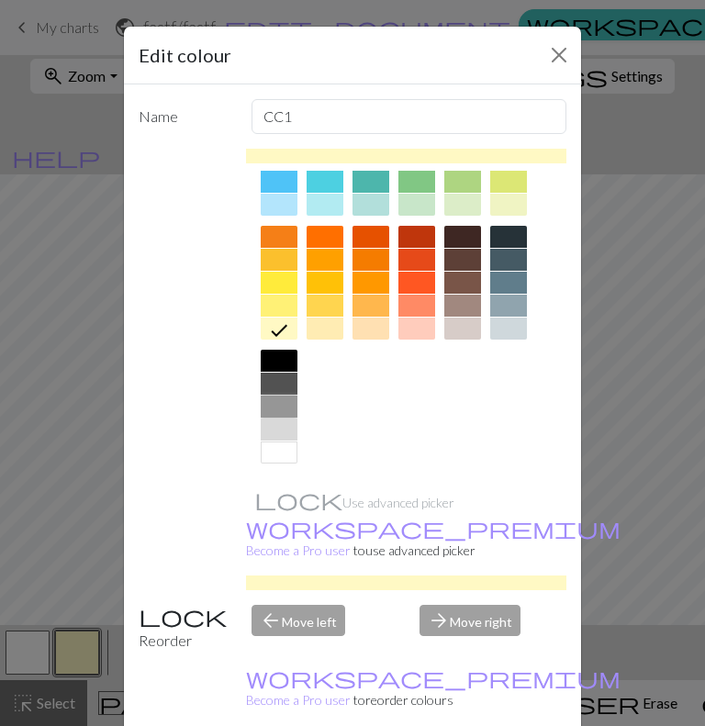
click at [269, 408] on div at bounding box center [279, 407] width 37 height 22
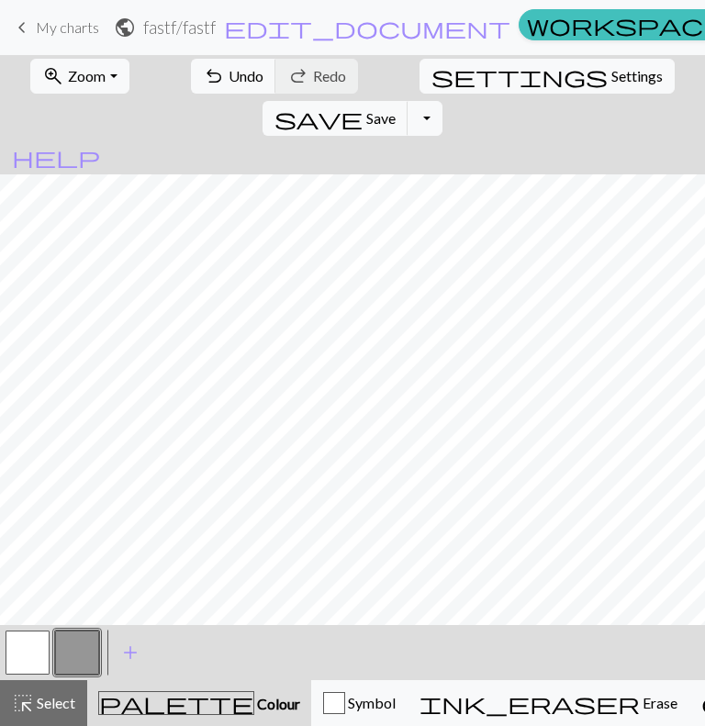
click at [11, 660] on button "button" at bounding box center [28, 652] width 44 height 44
click at [80, 651] on button "button" at bounding box center [77, 652] width 44 height 44
click at [35, 655] on button "button" at bounding box center [28, 652] width 44 height 44
click at [79, 675] on button "button" at bounding box center [77, 652] width 44 height 44
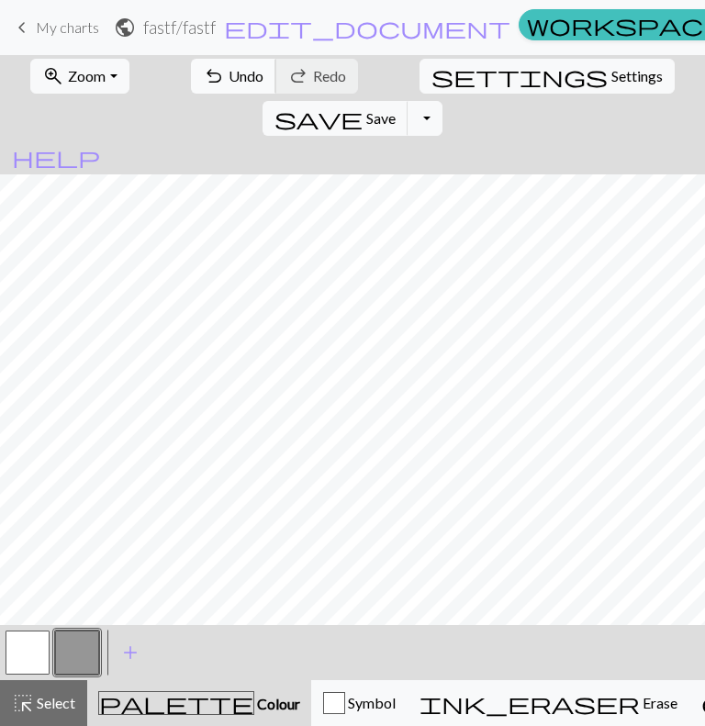
click at [218, 86] on button "undo Undo Undo" at bounding box center [233, 76] width 85 height 35
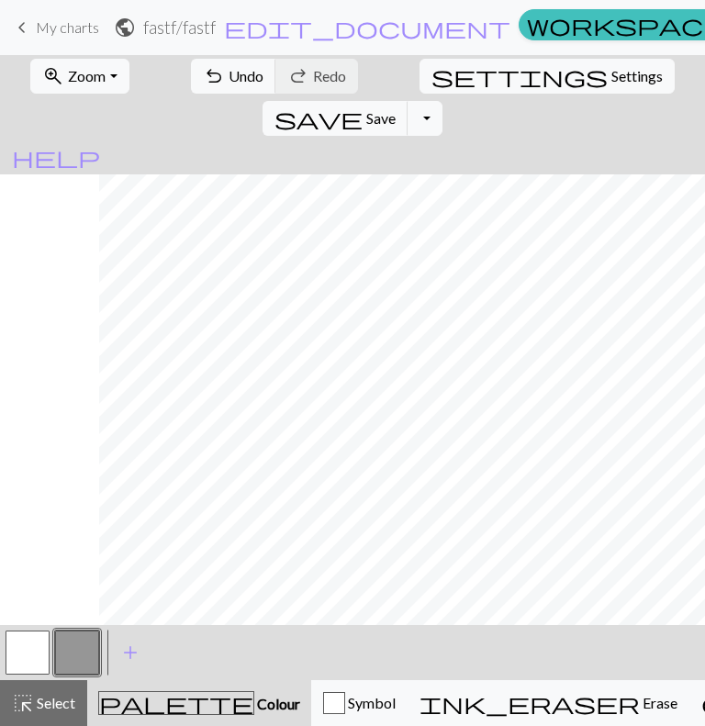
scroll to position [0, 418]
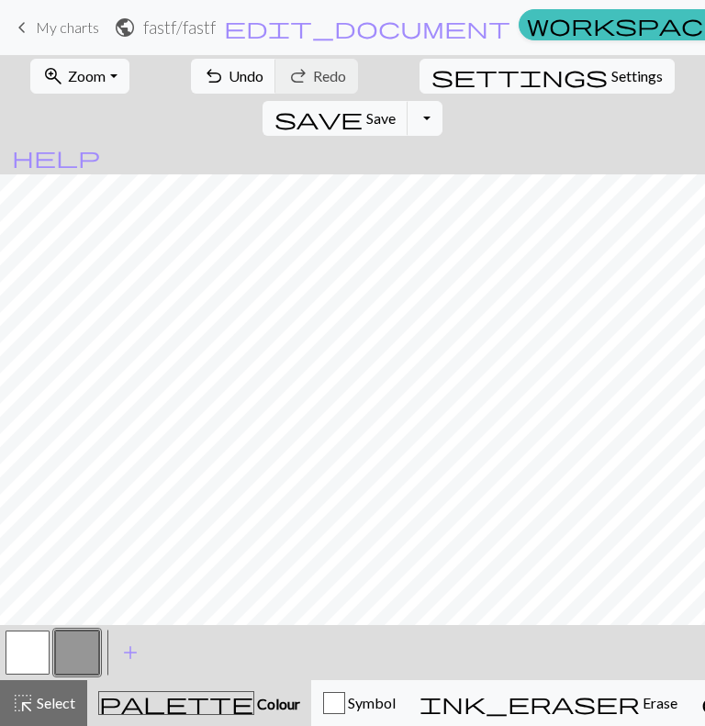
click at [26, 670] on button "button" at bounding box center [28, 652] width 44 height 44
click at [72, 659] on button "button" at bounding box center [77, 652] width 44 height 44
click at [26, 664] on button "button" at bounding box center [28, 652] width 44 height 44
click at [75, 645] on button "button" at bounding box center [77, 652] width 44 height 44
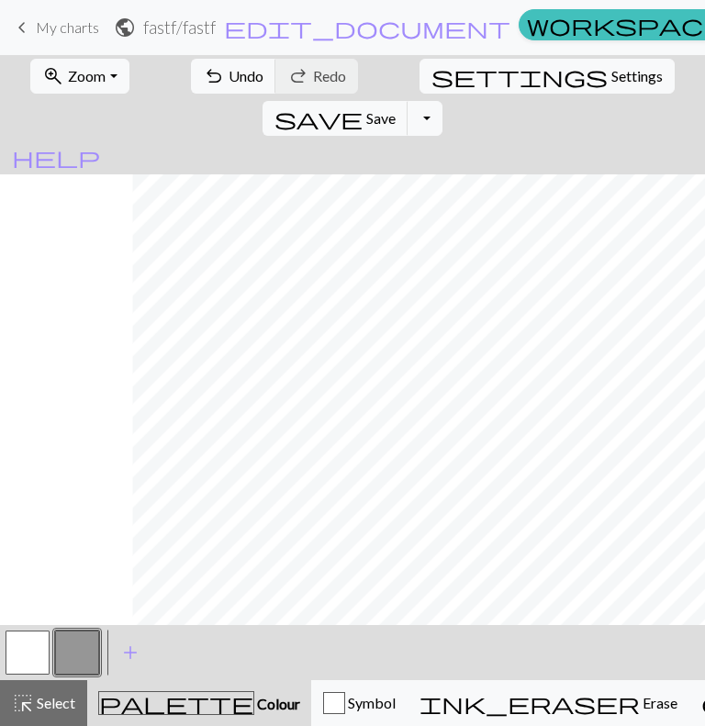
scroll to position [0, 631]
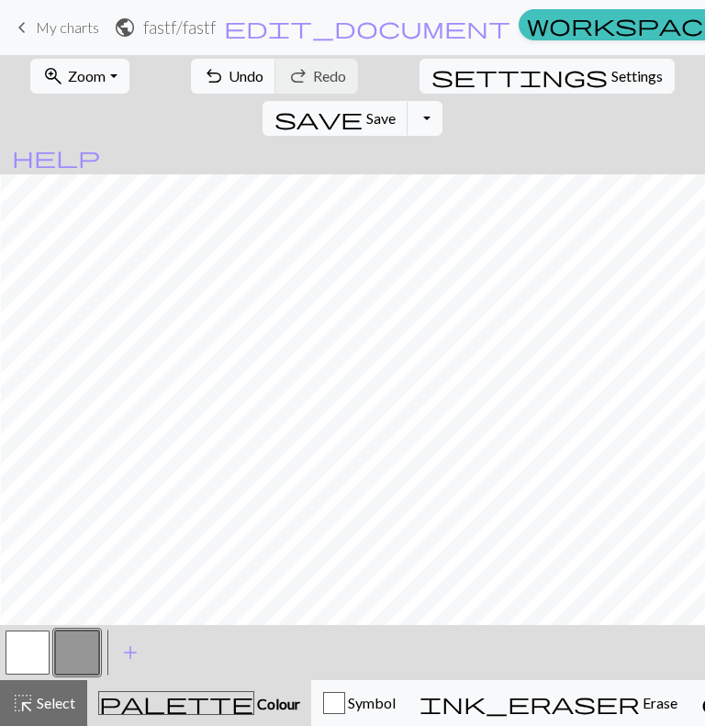
click at [33, 660] on button "button" at bounding box center [28, 652] width 44 height 44
click at [96, 647] on button "button" at bounding box center [77, 652] width 44 height 44
click at [28, 651] on button "button" at bounding box center [28, 652] width 44 height 44
click at [85, 634] on button "button" at bounding box center [77, 652] width 44 height 44
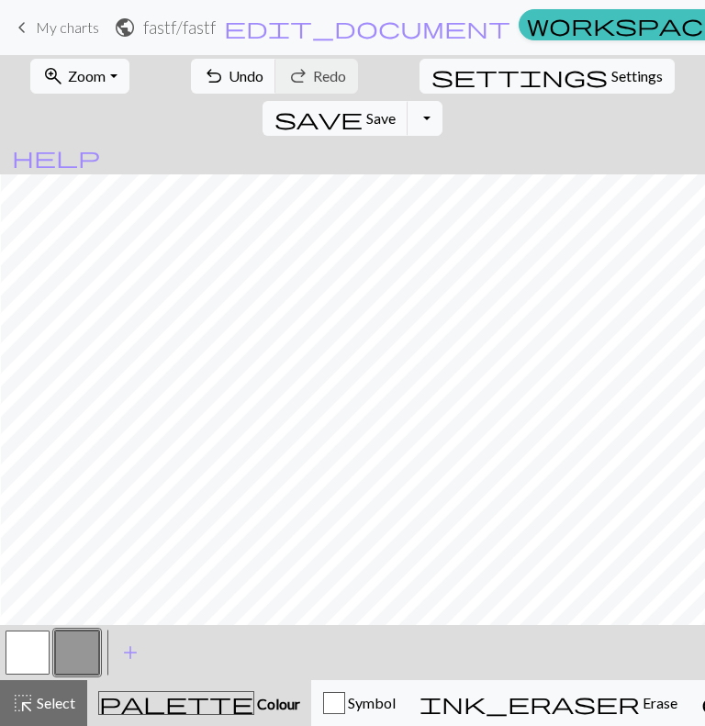
click at [26, 658] on button "button" at bounding box center [28, 652] width 44 height 44
click at [95, 660] on button "button" at bounding box center [77, 652] width 44 height 44
click at [203, 76] on span "undo" at bounding box center [214, 76] width 22 height 26
click at [19, 667] on button "button" at bounding box center [28, 652] width 44 height 44
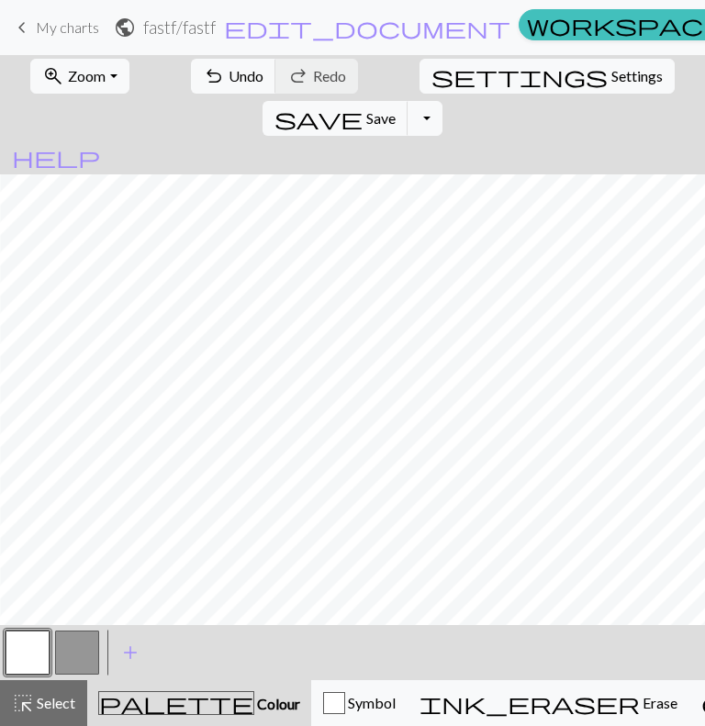
click at [84, 653] on button "button" at bounding box center [77, 652] width 44 height 44
click at [27, 649] on button "button" at bounding box center [28, 652] width 44 height 44
click at [73, 644] on button "button" at bounding box center [77, 652] width 44 height 44
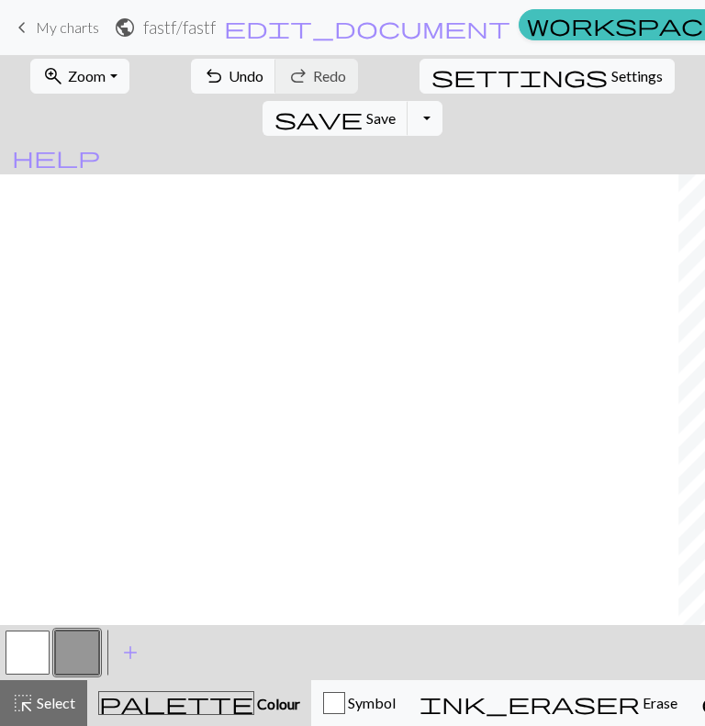
scroll to position [0, 678]
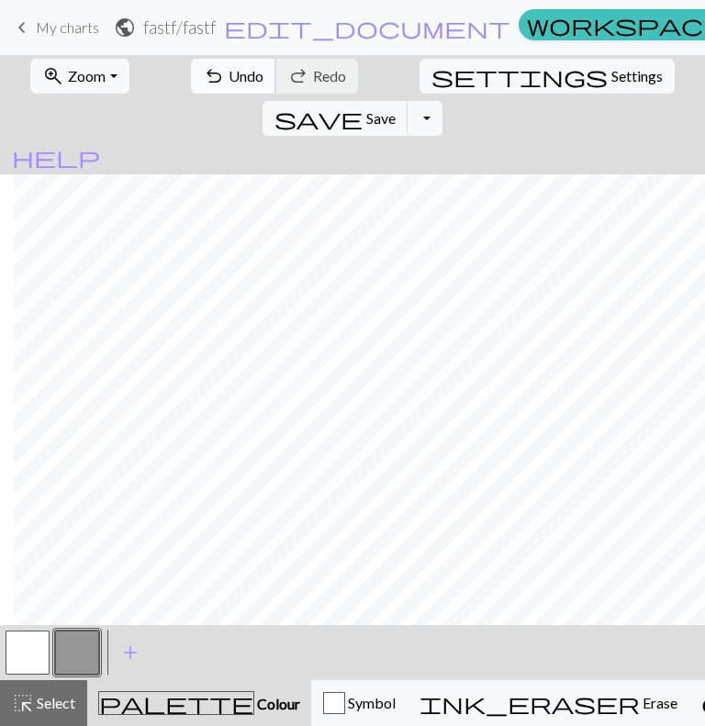
click at [229, 82] on span "Undo" at bounding box center [246, 75] width 35 height 17
click at [229, 80] on span "Undo" at bounding box center [246, 75] width 35 height 17
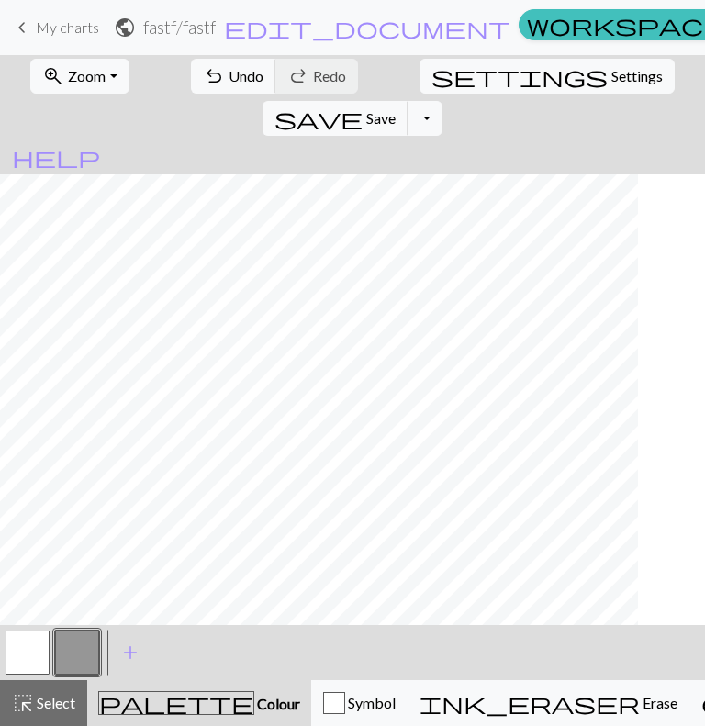
scroll to position [0, 0]
click at [33, 655] on button "button" at bounding box center [28, 652] width 44 height 44
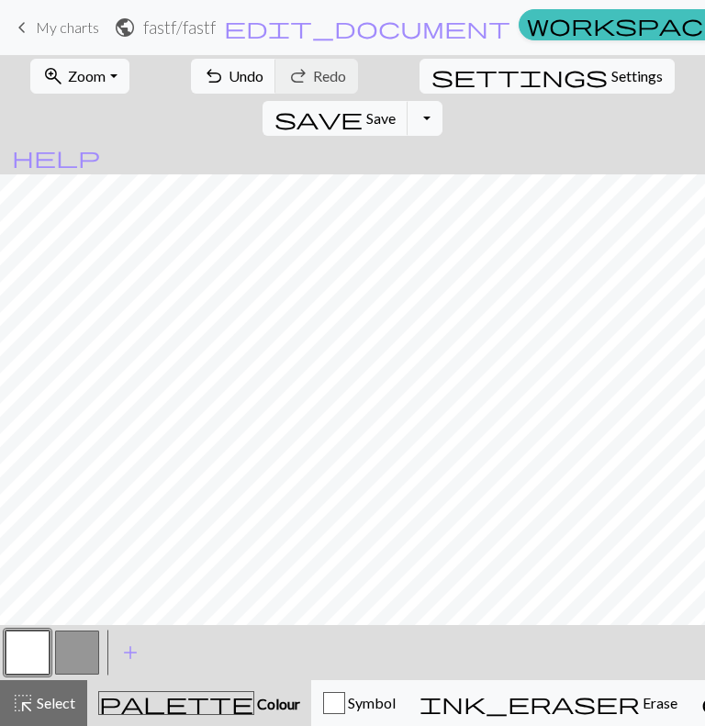
click at [70, 644] on button "button" at bounding box center [77, 652] width 44 height 44
click at [29, 658] on button "button" at bounding box center [28, 652] width 44 height 44
click at [75, 653] on button "button" at bounding box center [77, 652] width 44 height 44
click at [36, 664] on button "button" at bounding box center [28, 652] width 44 height 44
click at [77, 655] on button "button" at bounding box center [77, 652] width 44 height 44
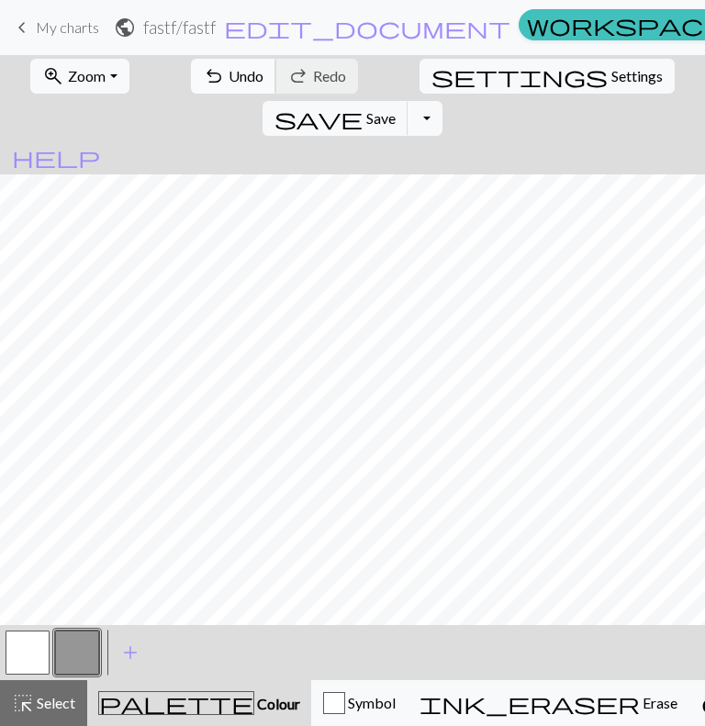
click at [229, 73] on span "Undo" at bounding box center [246, 75] width 35 height 17
click at [216, 91] on button "undo Undo Undo" at bounding box center [233, 76] width 85 height 35
click at [33, 659] on button "button" at bounding box center [28, 652] width 44 height 44
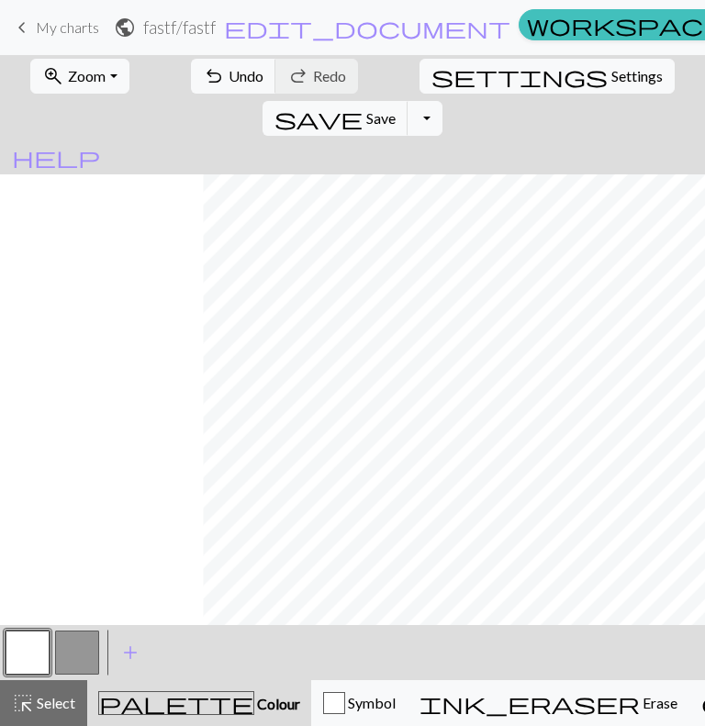
scroll to position [0, 203]
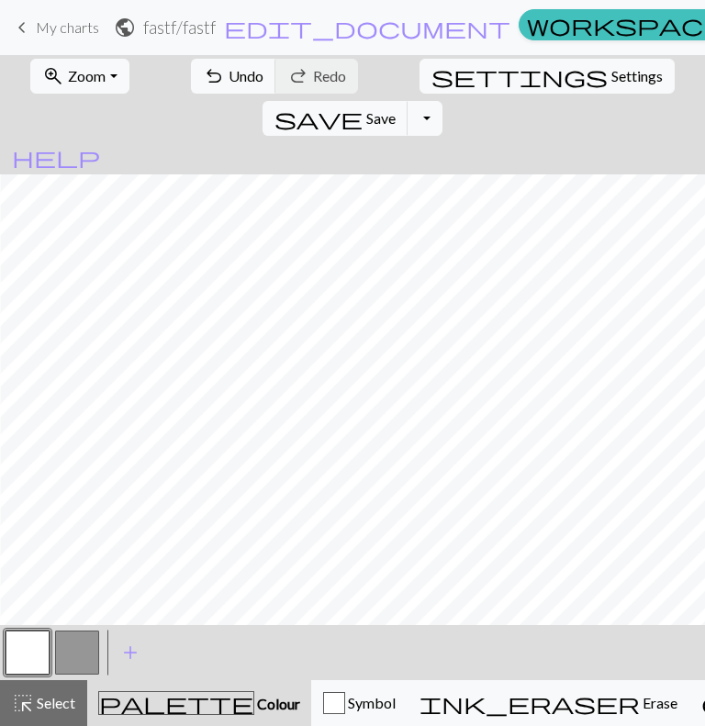
click at [70, 660] on button "button" at bounding box center [77, 652] width 44 height 44
click at [203, 74] on span "undo" at bounding box center [214, 76] width 22 height 26
click at [29, 639] on button "button" at bounding box center [28, 652] width 44 height 44
click at [77, 666] on button "button" at bounding box center [77, 652] width 44 height 44
click at [39, 646] on button "button" at bounding box center [28, 652] width 44 height 44
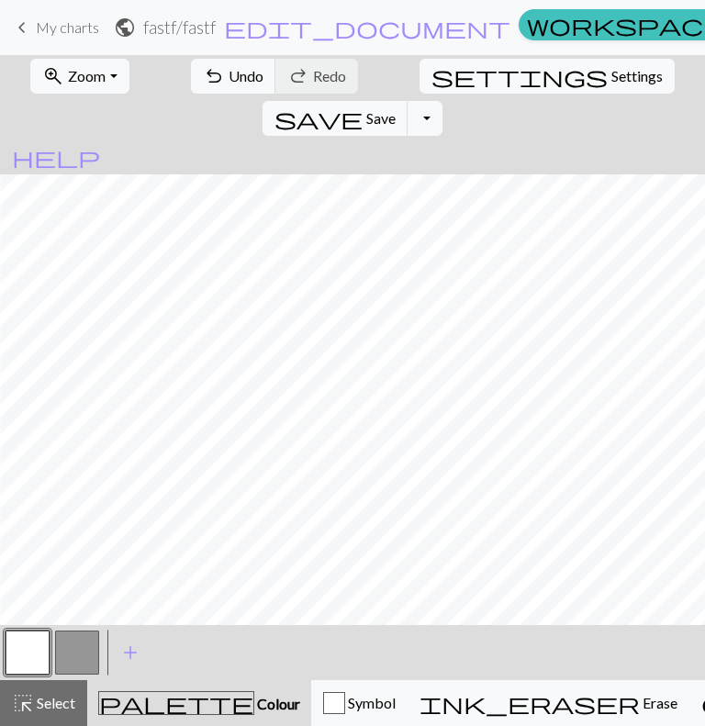
click at [84, 642] on button "button" at bounding box center [77, 652] width 44 height 44
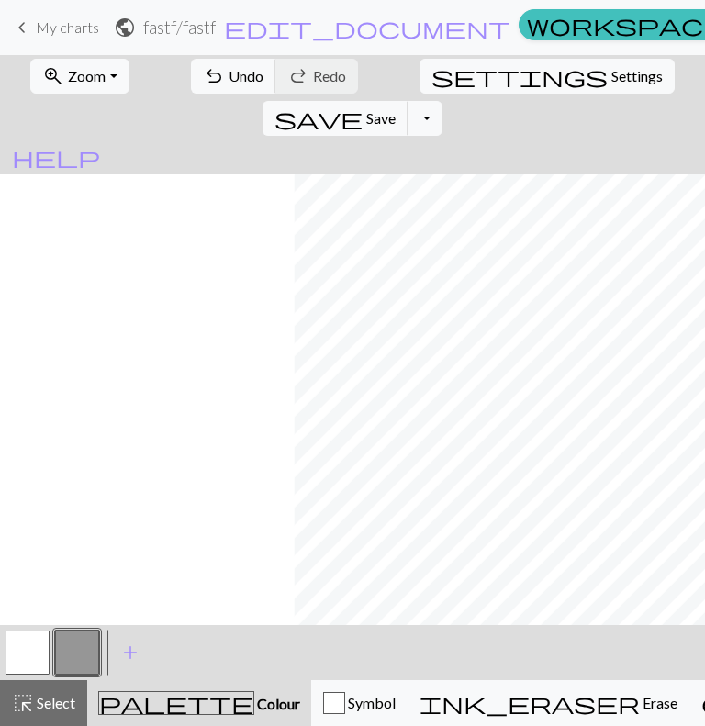
scroll to position [0, 294]
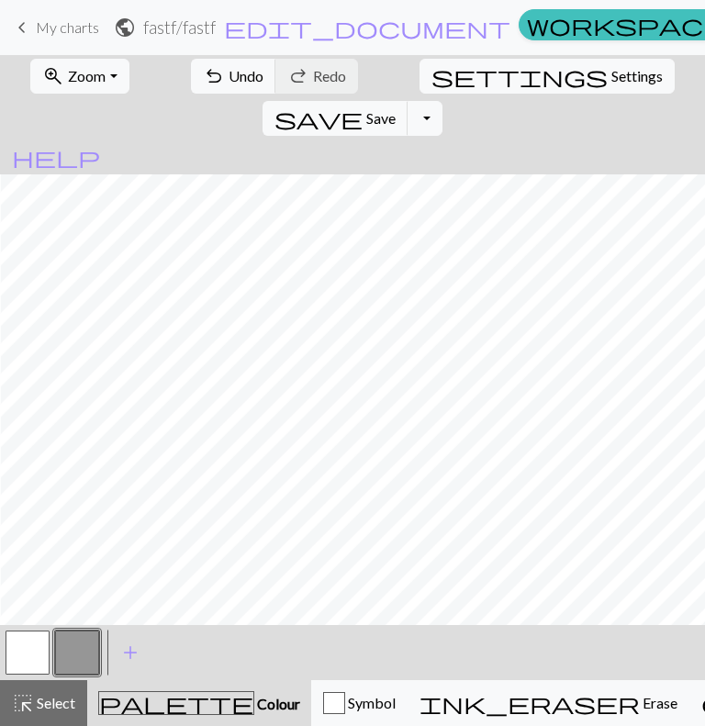
click at [38, 653] on button "button" at bounding box center [28, 652] width 44 height 44
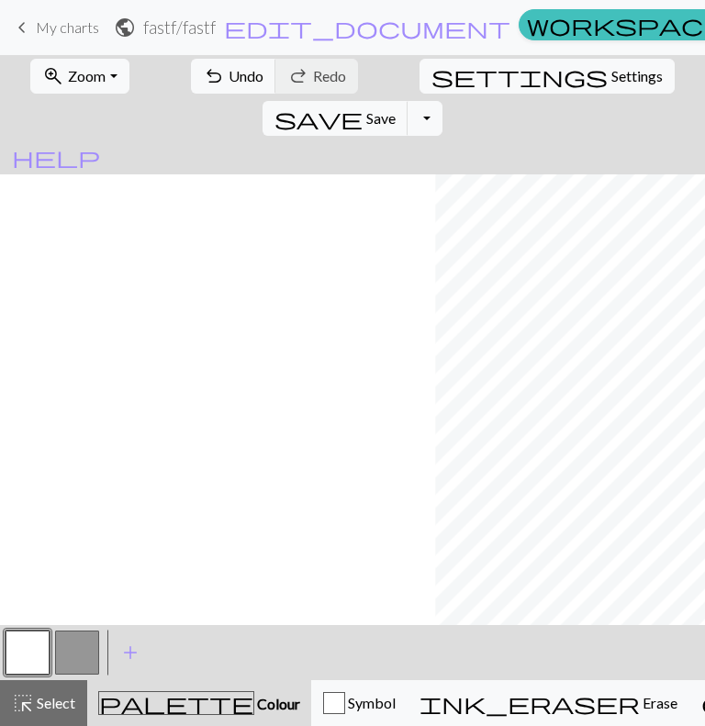
scroll to position [0, 435]
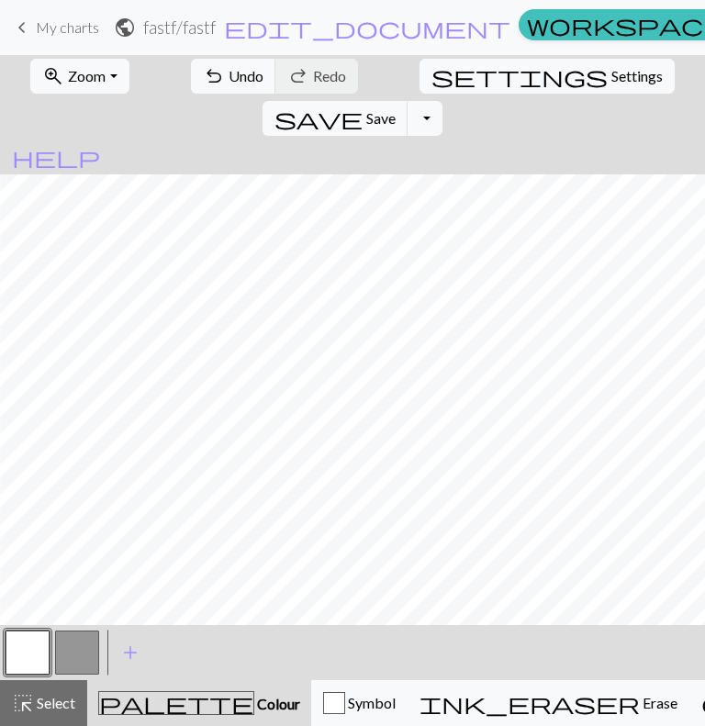
click at [95, 644] on button "button" at bounding box center [77, 652] width 44 height 44
click at [29, 641] on button "button" at bounding box center [28, 652] width 44 height 44
click at [73, 652] on button "button" at bounding box center [77, 652] width 44 height 44
click at [40, 635] on button "button" at bounding box center [28, 652] width 44 height 44
click at [91, 651] on button "button" at bounding box center [77, 652] width 44 height 44
